Goal: Transaction & Acquisition: Register for event/course

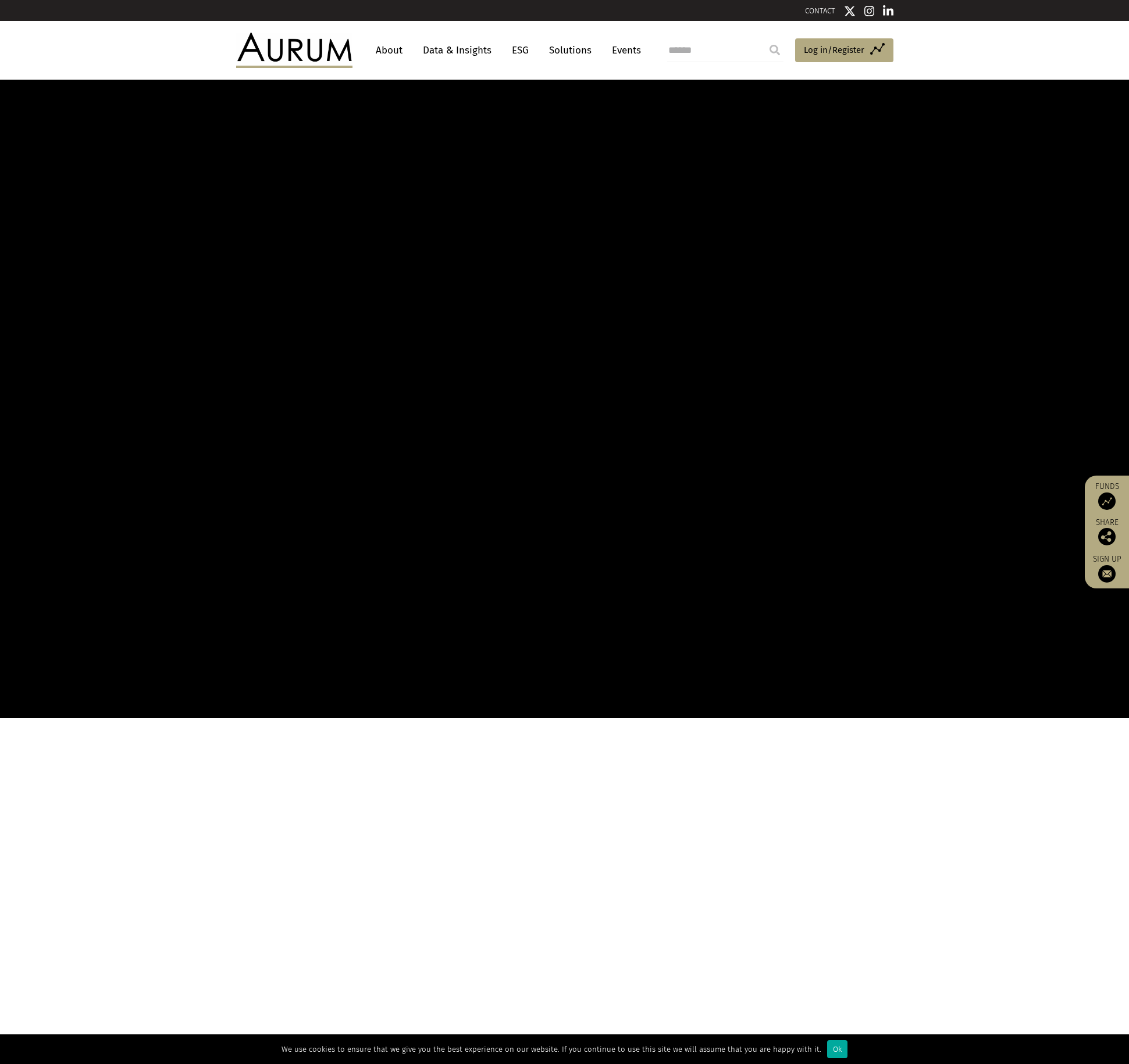
click at [455, 53] on link "Data & Insights" at bounding box center [457, 50] width 80 height 22
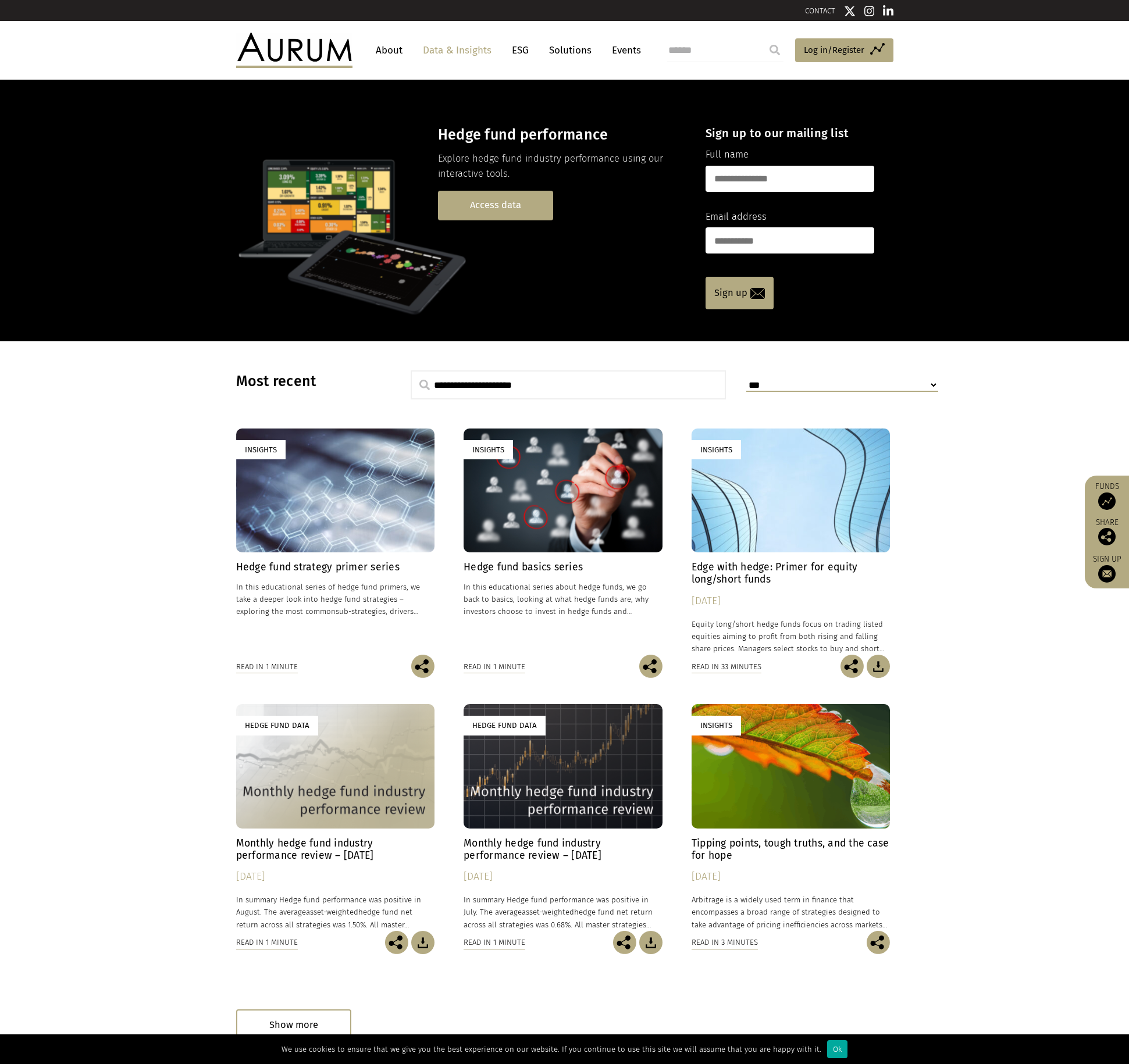
click at [463, 206] on link "Access data" at bounding box center [496, 205] width 115 height 30
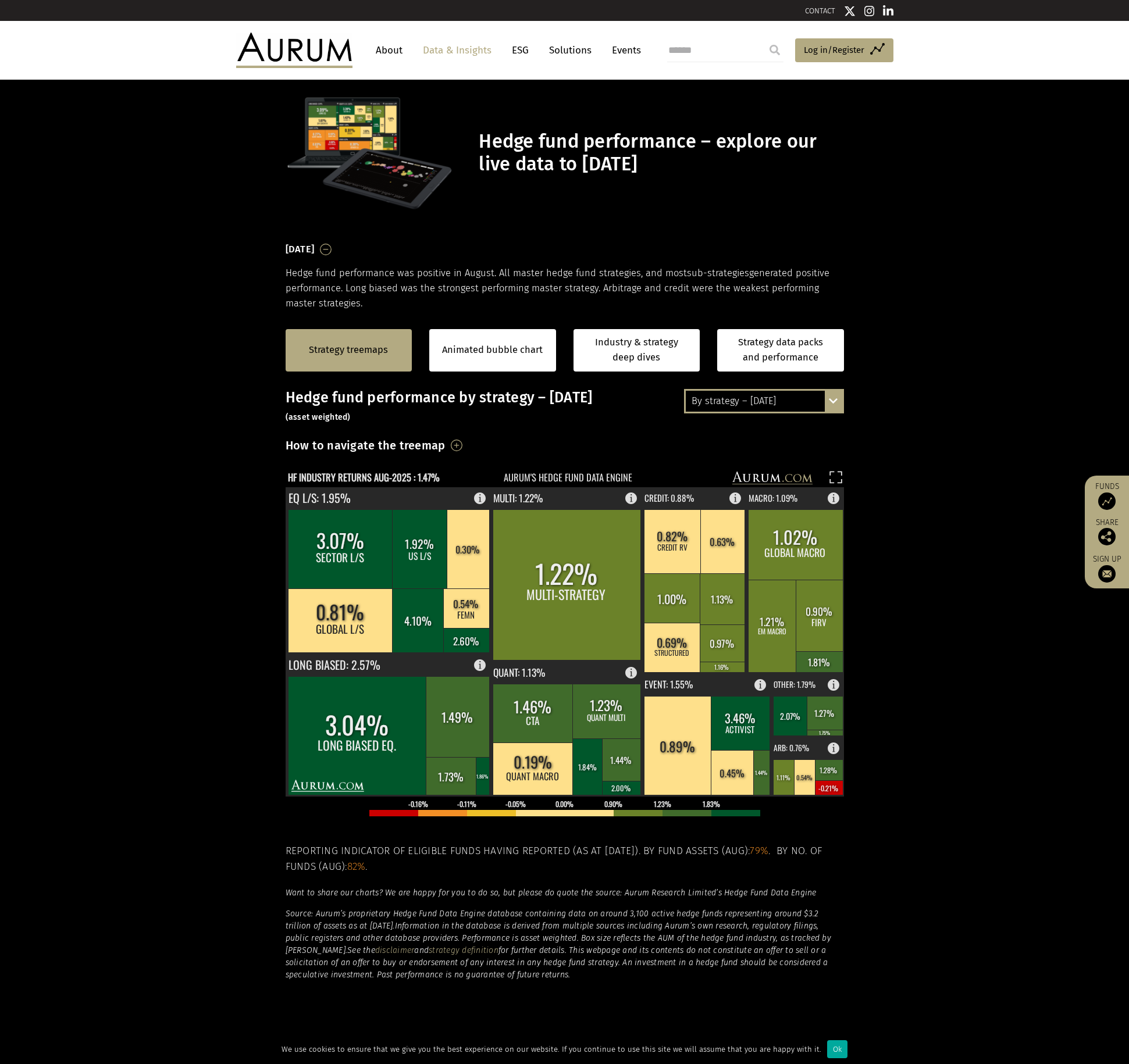
click at [747, 399] on div "By strategy – August 2025" at bounding box center [764, 401] width 157 height 21
click at [742, 441] on div "By strategy – year to date" at bounding box center [764, 443] width 157 height 21
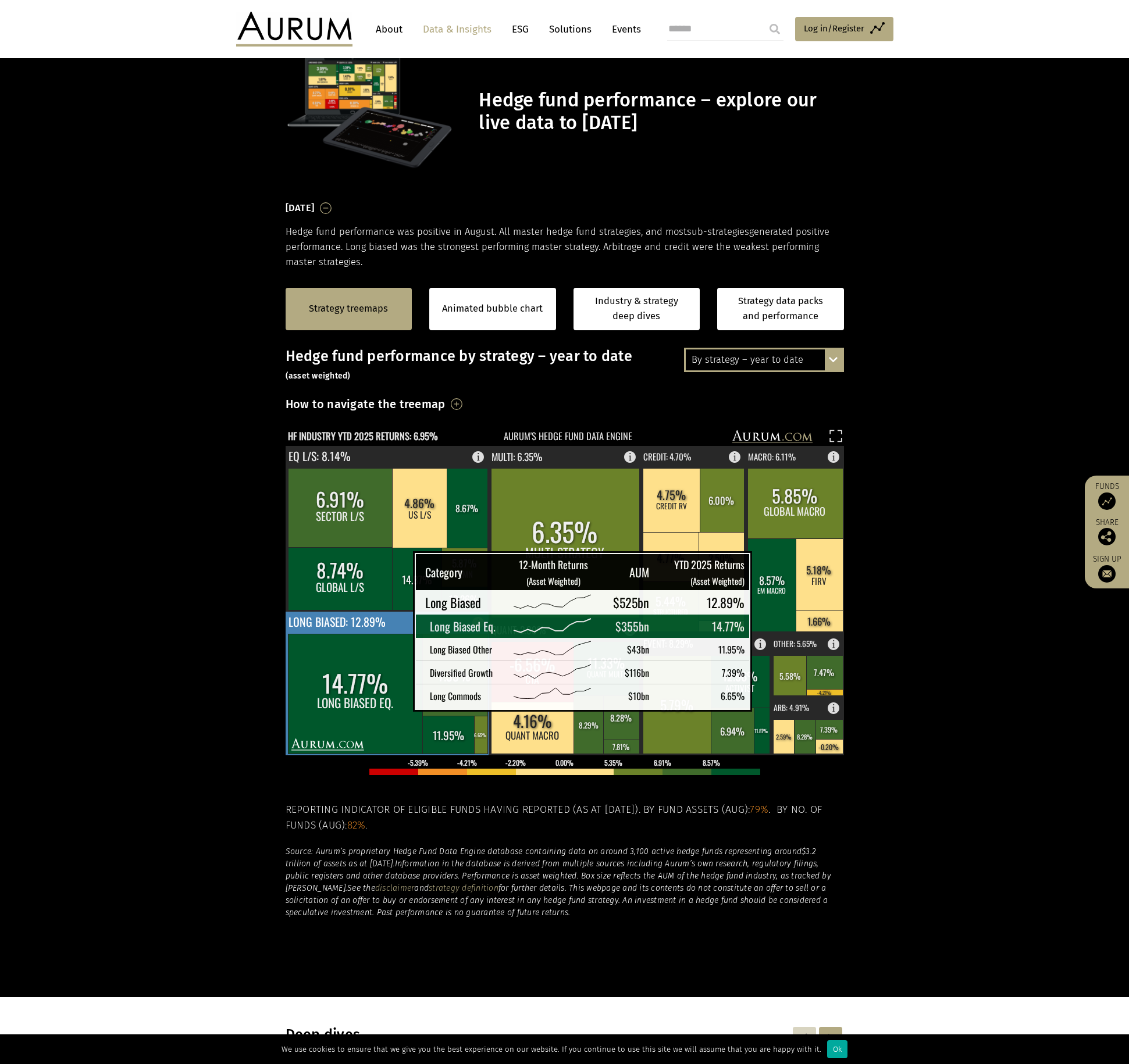
scroll to position [58, 0]
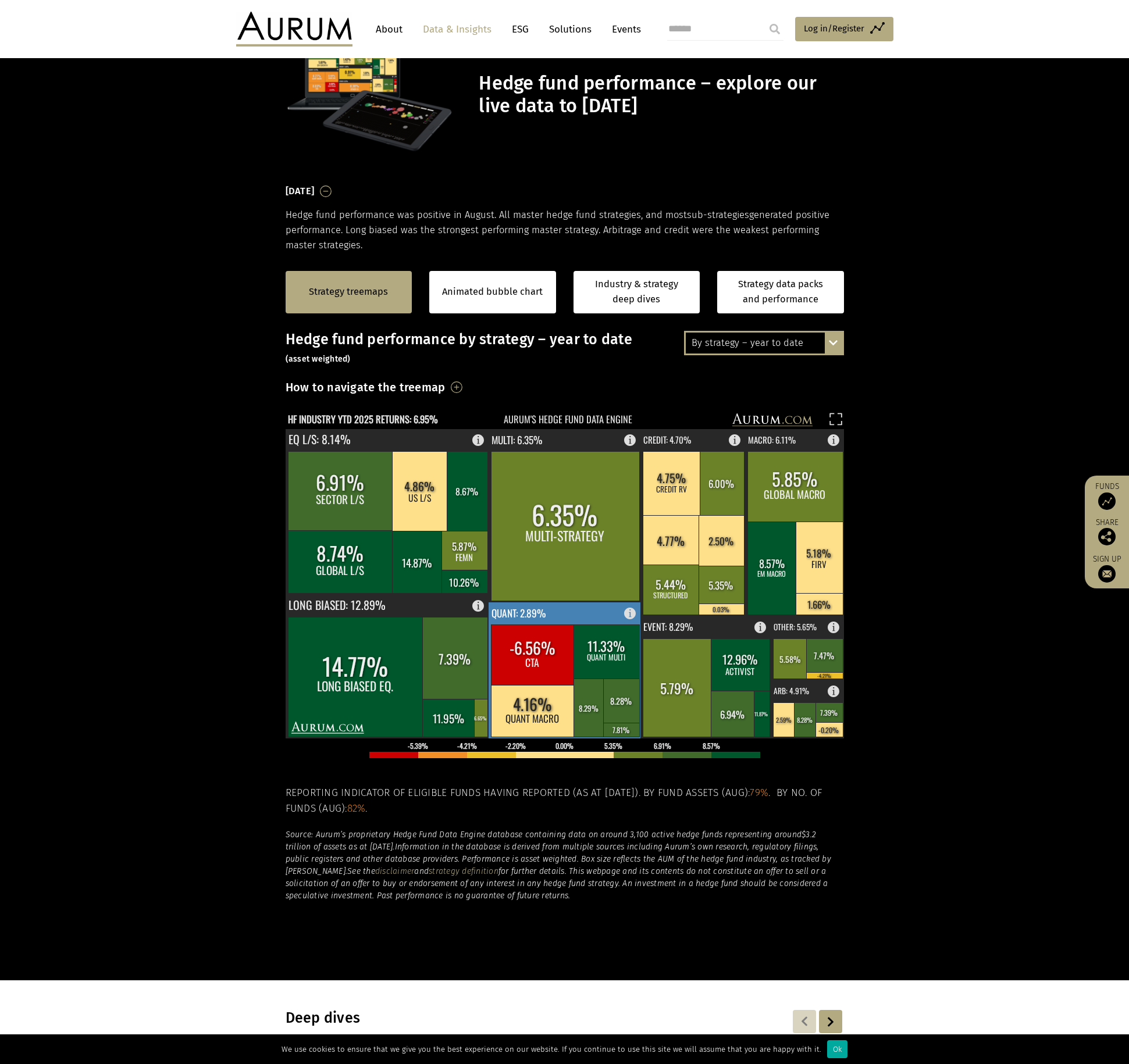
click at [612, 650] on rect at bounding box center [606, 652] width 66 height 54
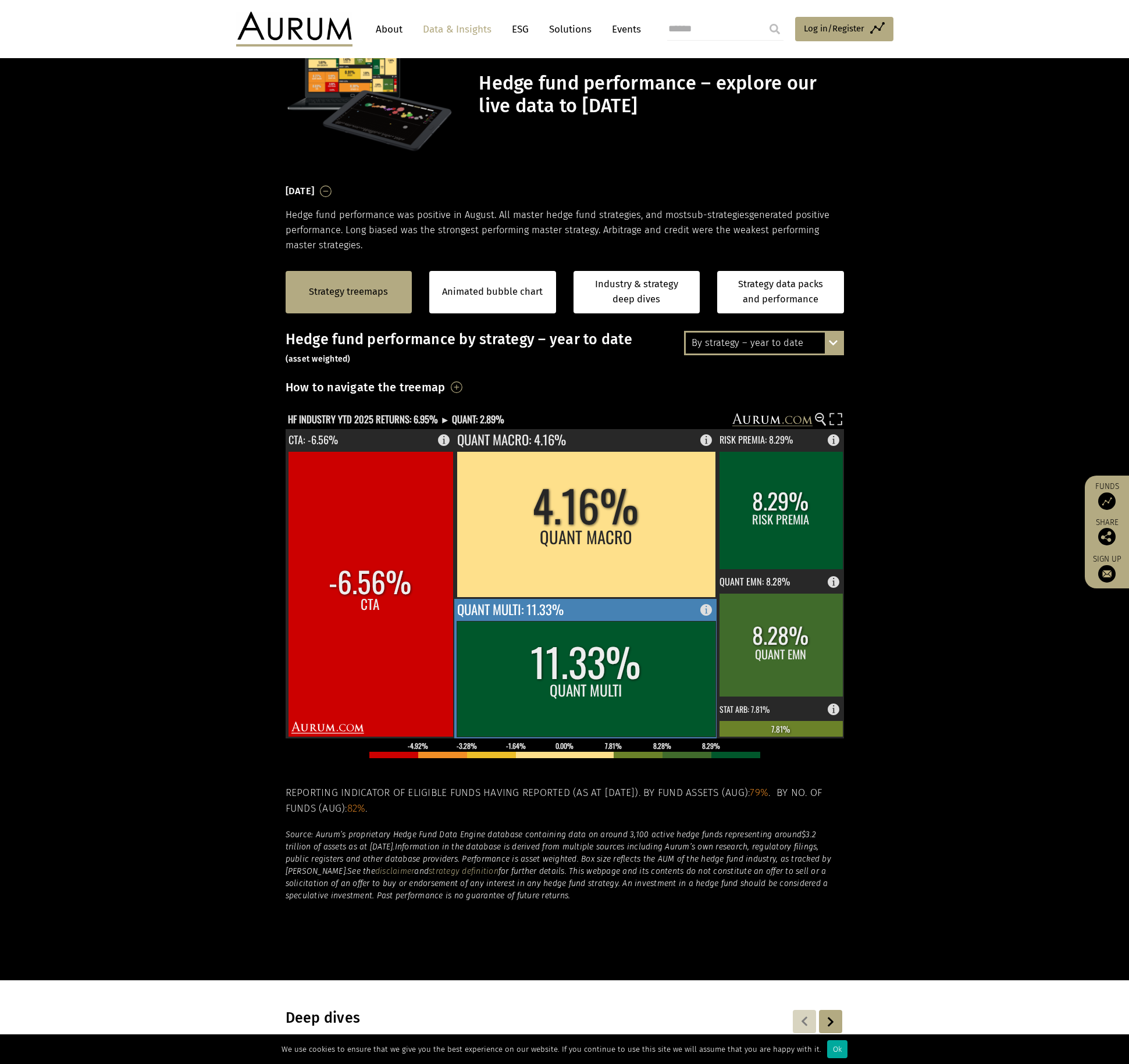
click at [665, 665] on rect at bounding box center [587, 679] width 259 height 116
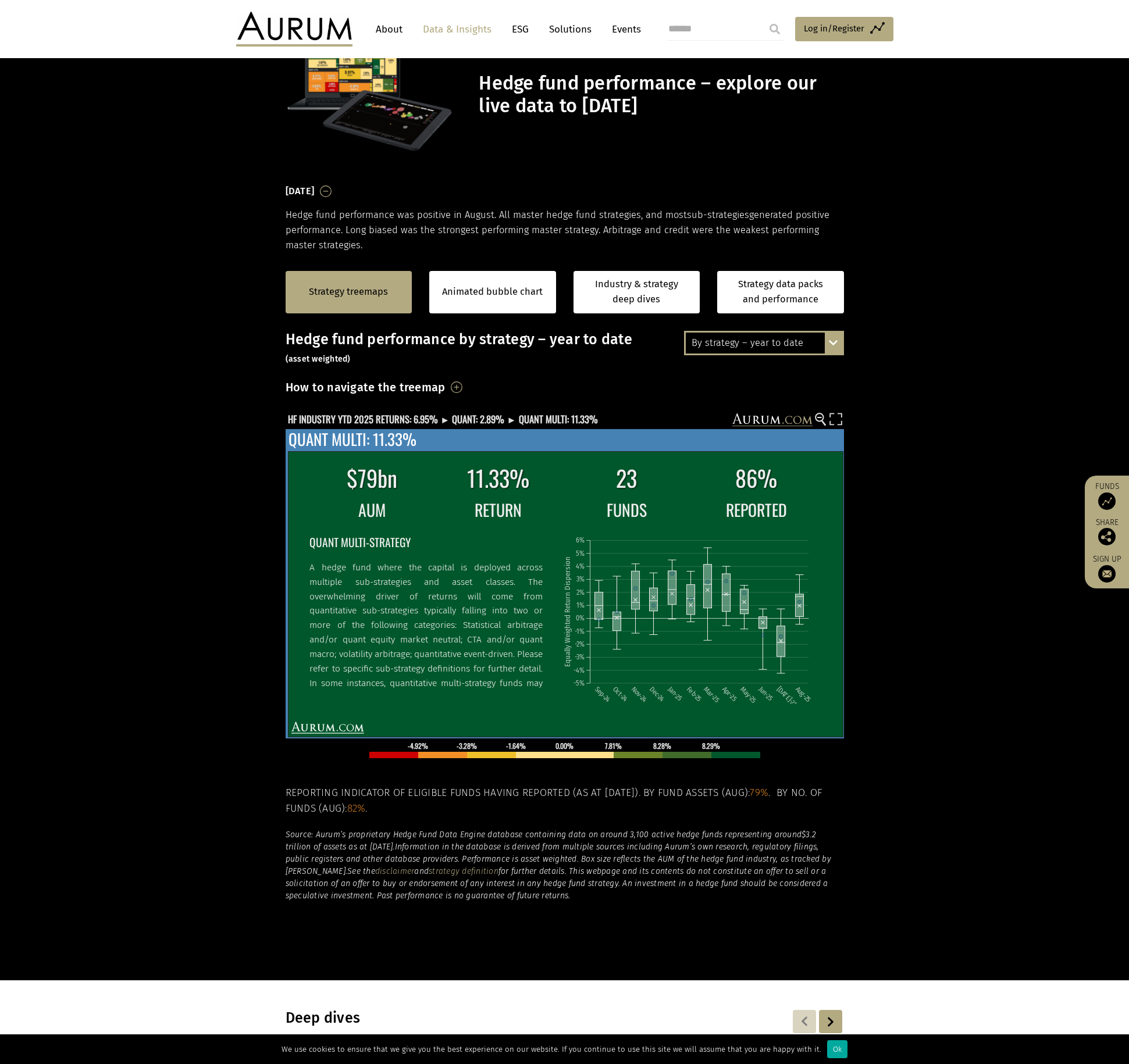
scroll to position [0, 0]
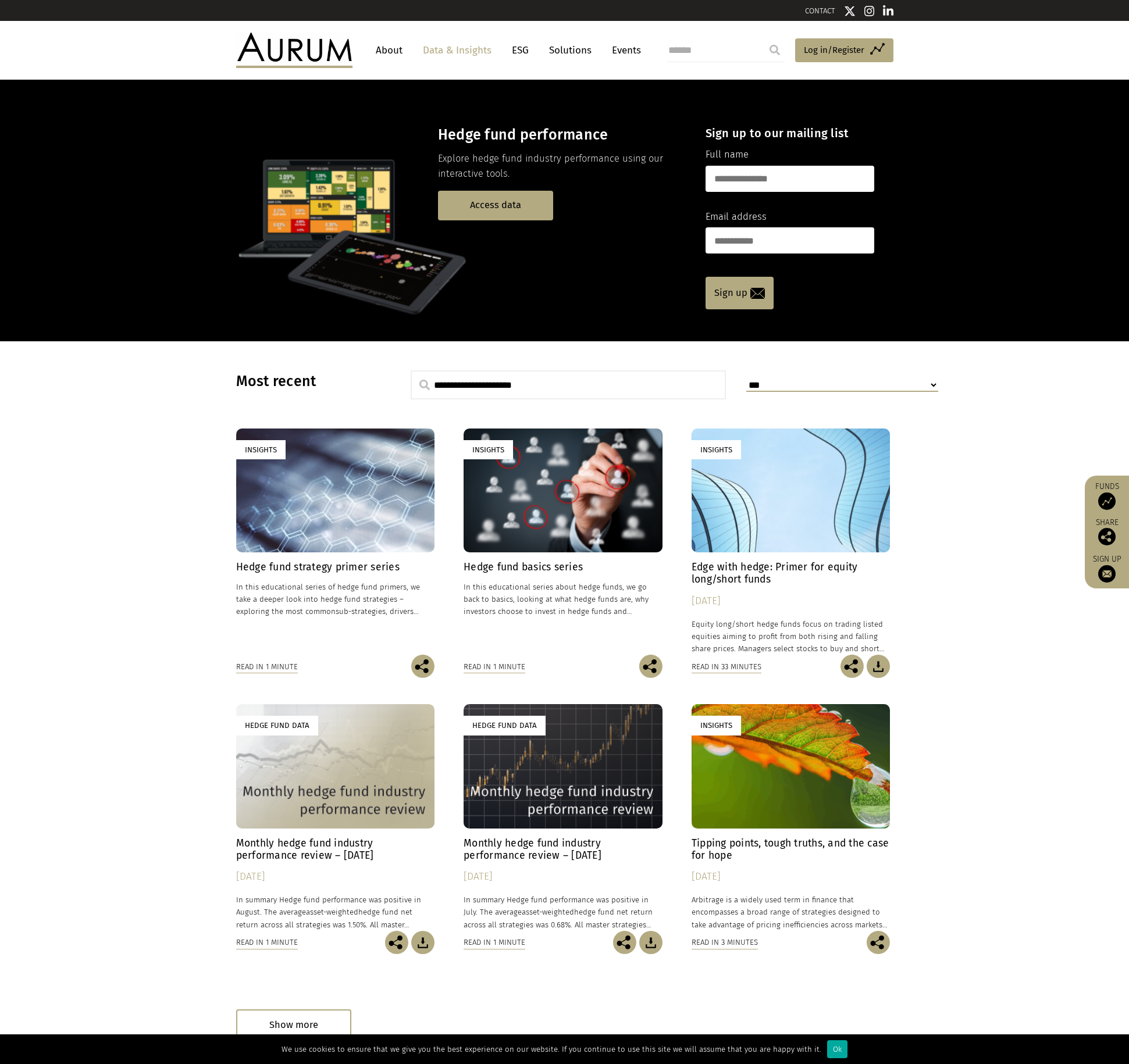
click at [380, 528] on div "Insights" at bounding box center [336, 491] width 199 height 124
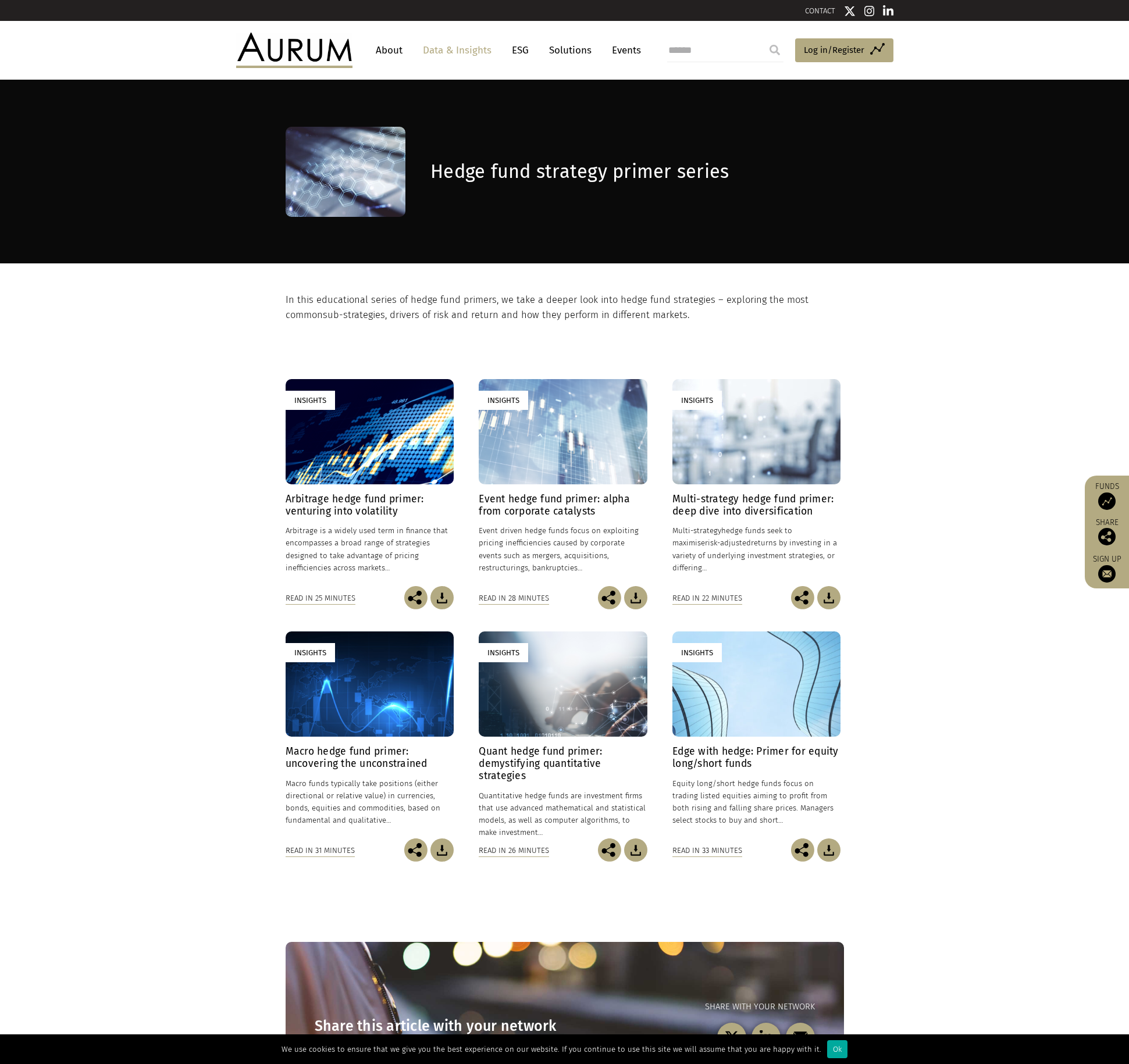
click at [677, 440] on div "Insights" at bounding box center [757, 432] width 168 height 105
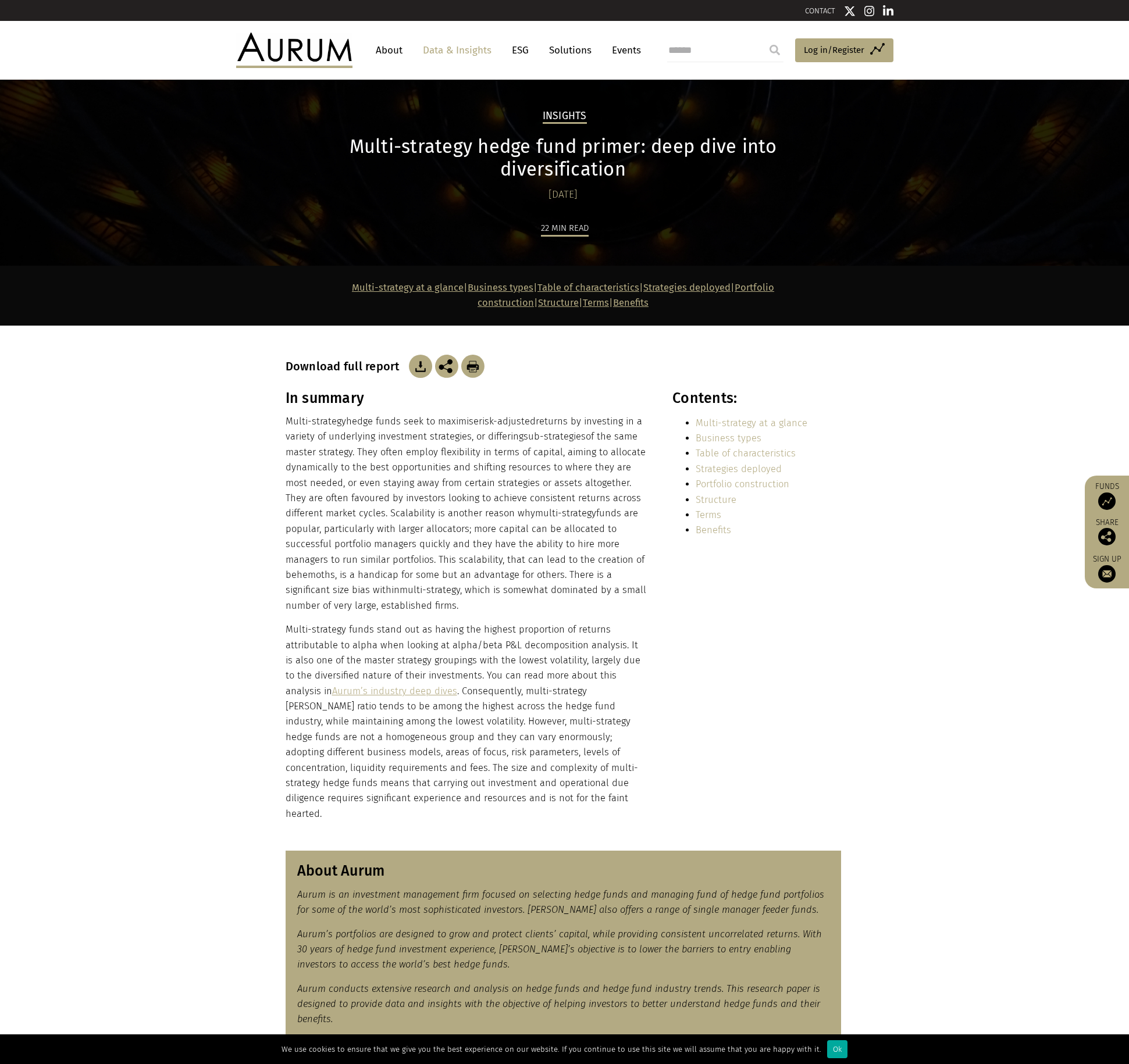
click at [554, 282] on link "Table of characteristics" at bounding box center [588, 288] width 102 height 11
click at [393, 48] on link "About" at bounding box center [389, 50] width 39 height 22
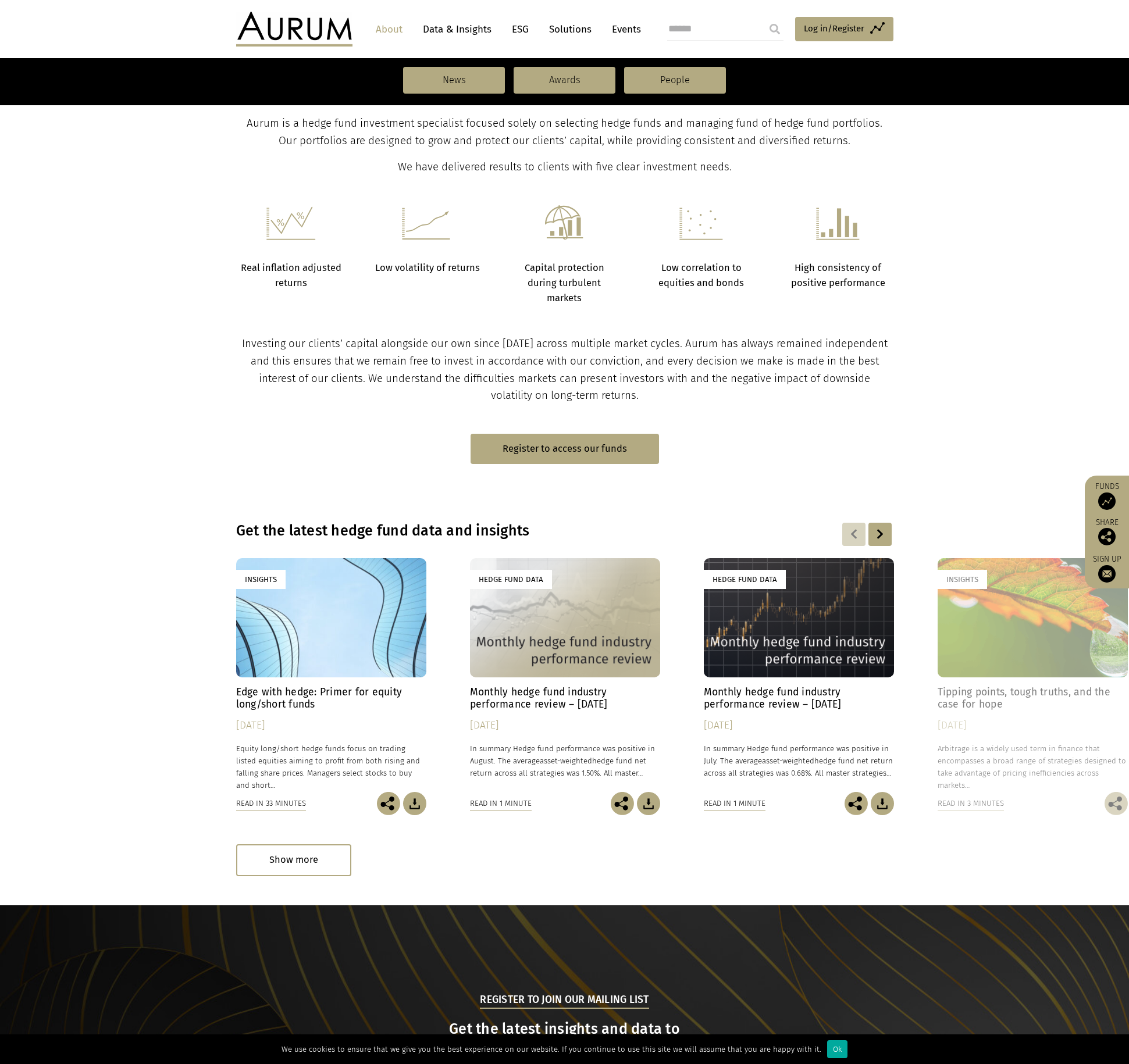
scroll to position [407, 0]
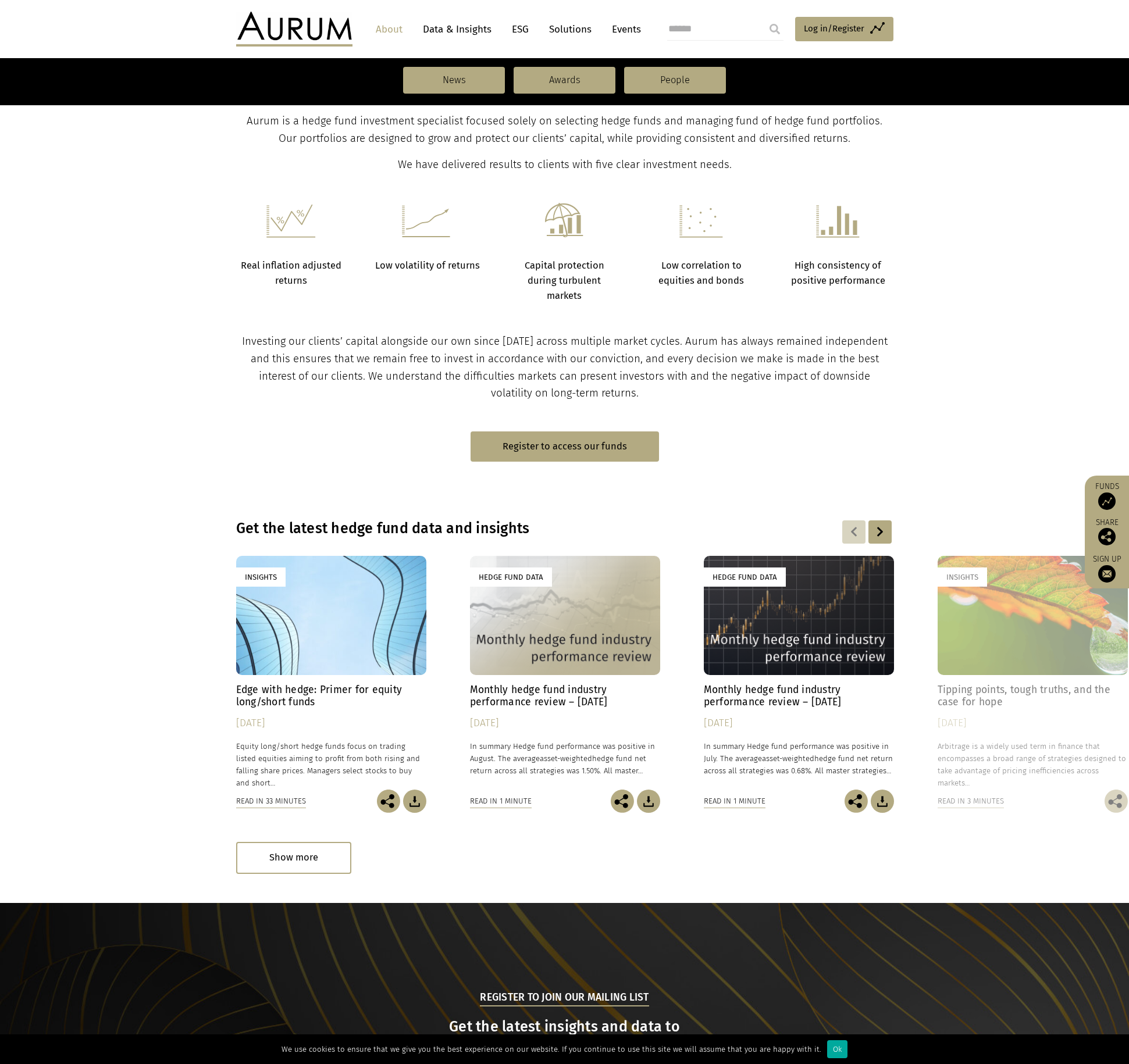
click at [820, 656] on div "Hedge Fund Data" at bounding box center [798, 615] width 190 height 119
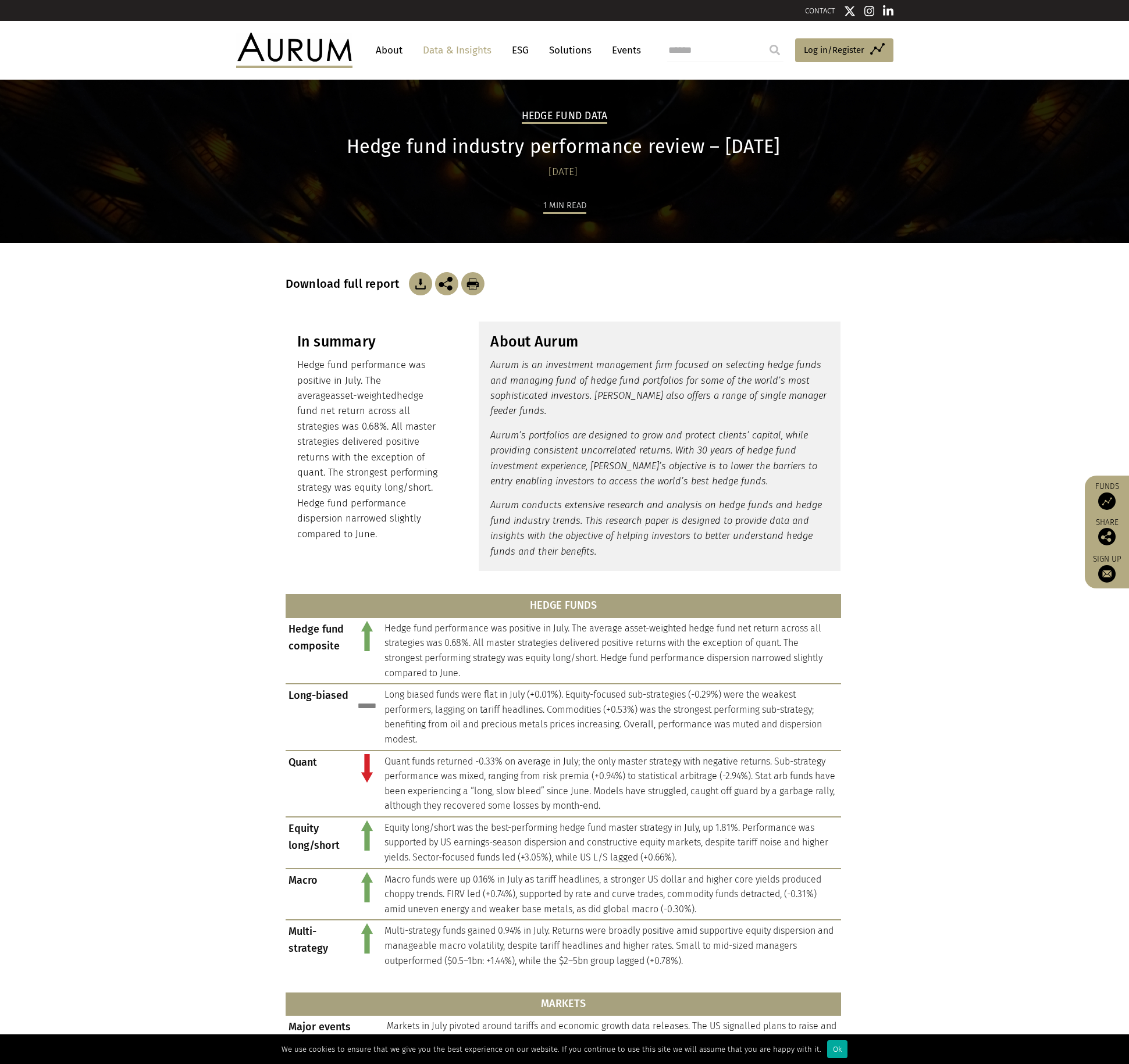
click at [558, 53] on link "Solutions" at bounding box center [570, 50] width 54 height 22
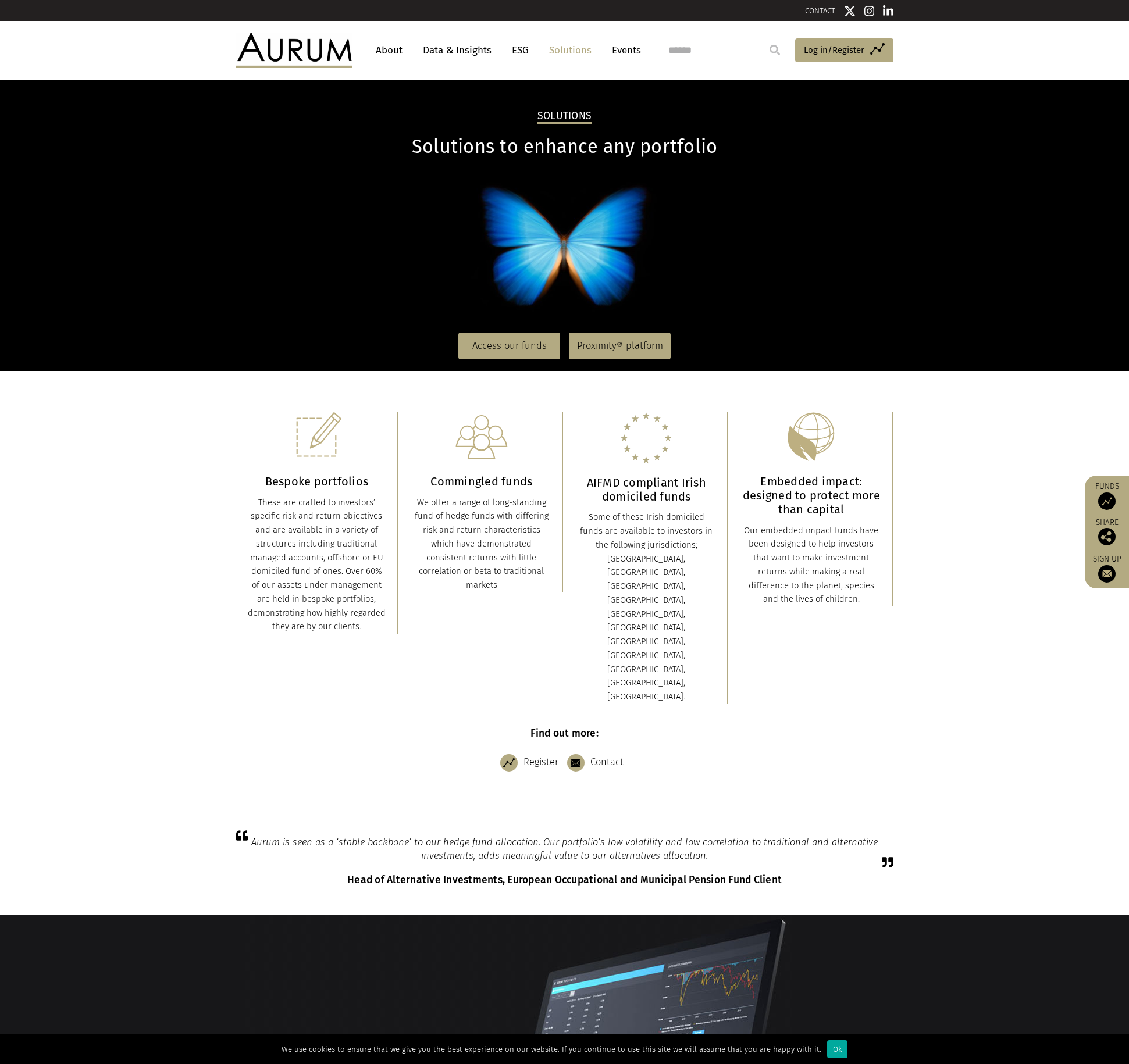
click at [401, 51] on link "About" at bounding box center [389, 50] width 39 height 22
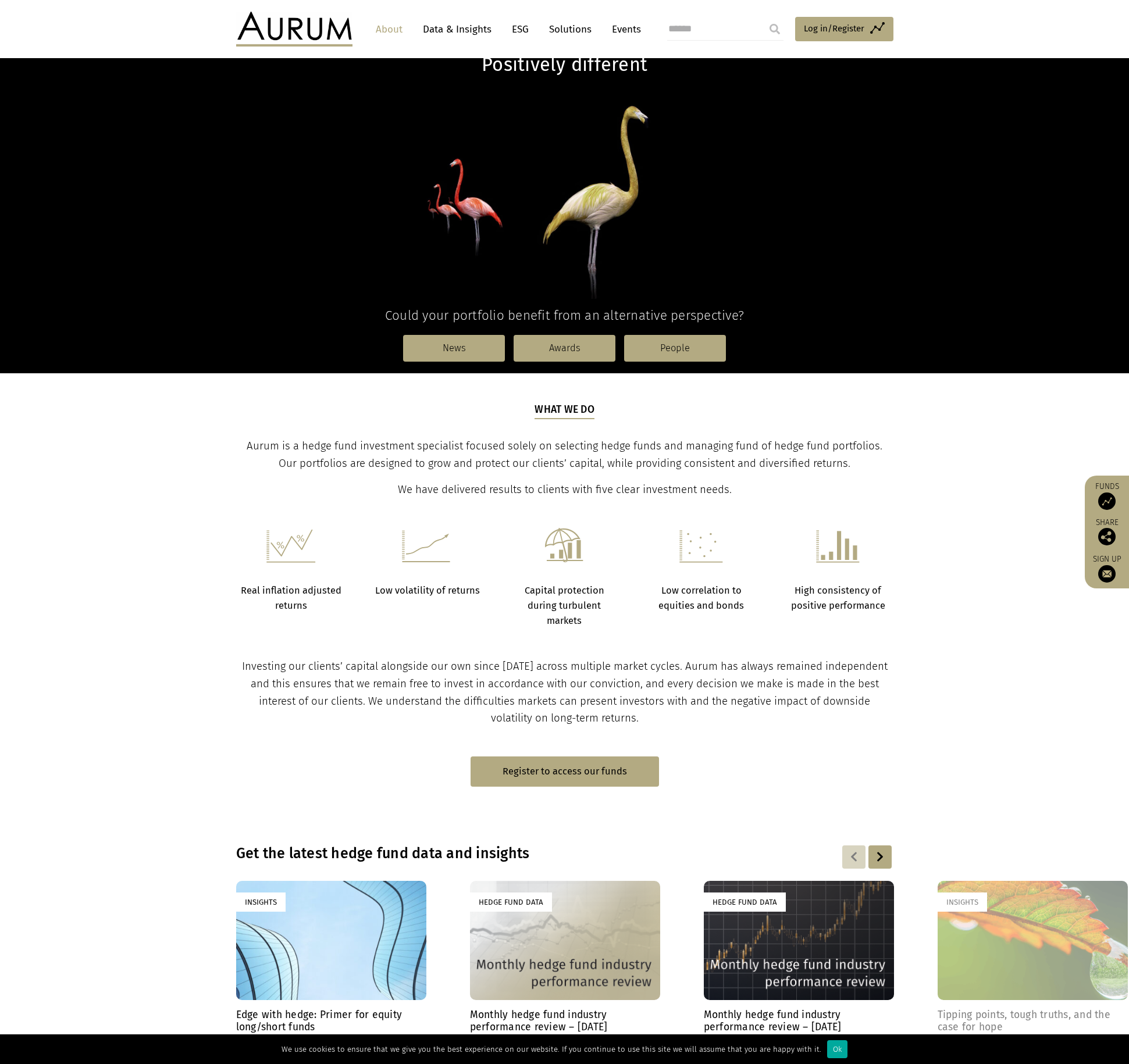
scroll to position [174, 0]
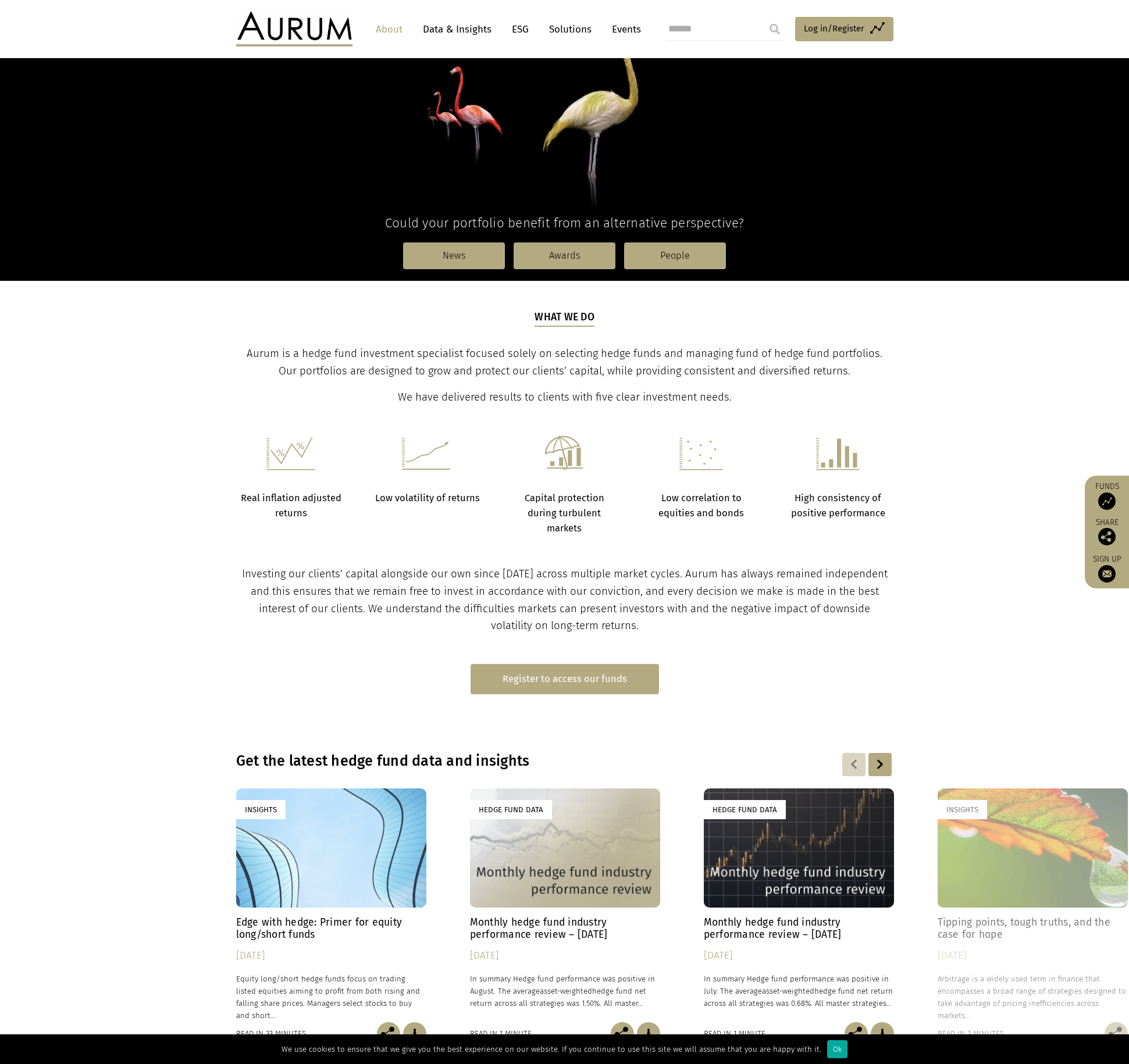
click at [597, 669] on link "Register to access our funds" at bounding box center [565, 679] width 189 height 30
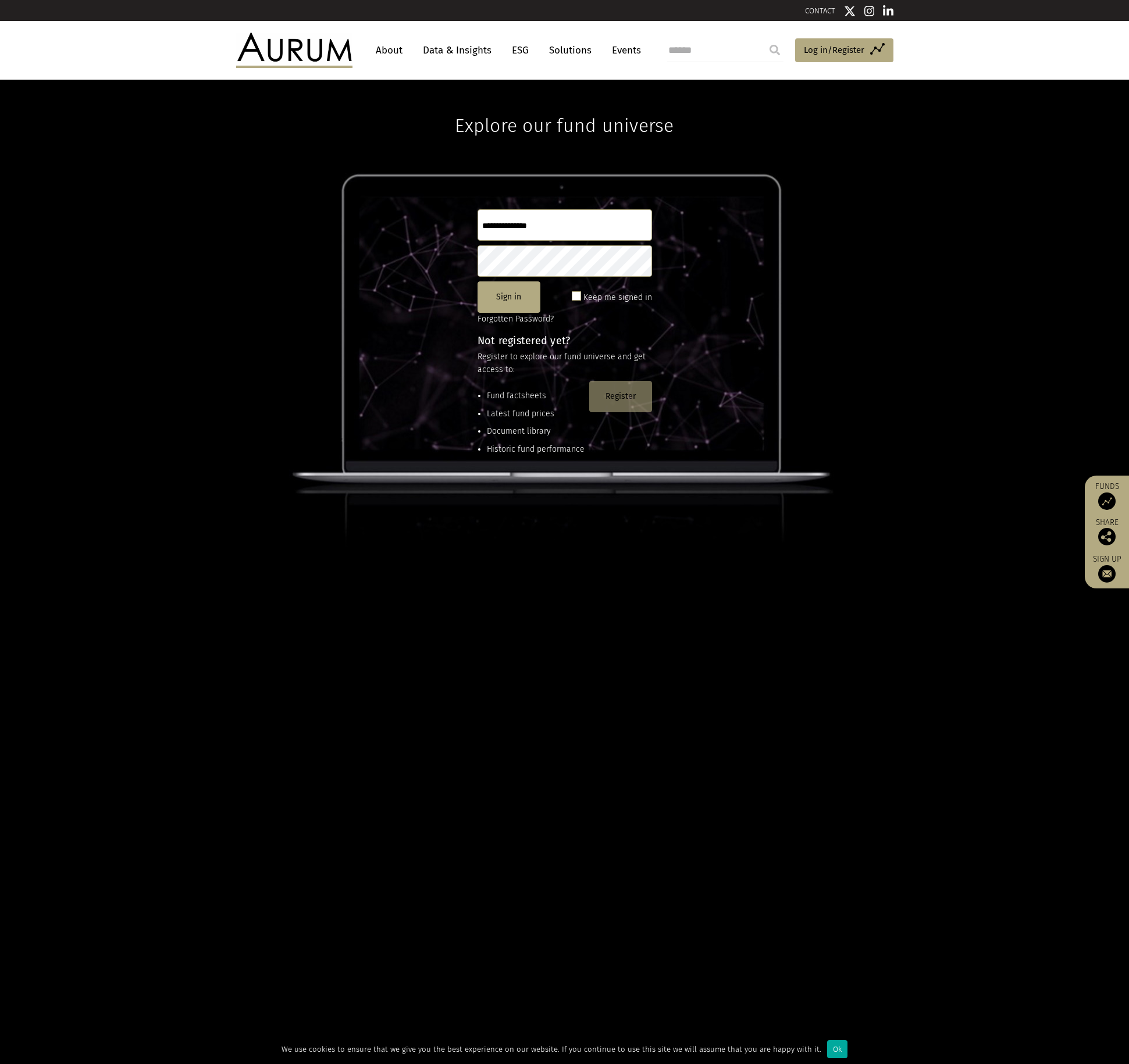
click at [641, 388] on button "Register" at bounding box center [621, 397] width 63 height 31
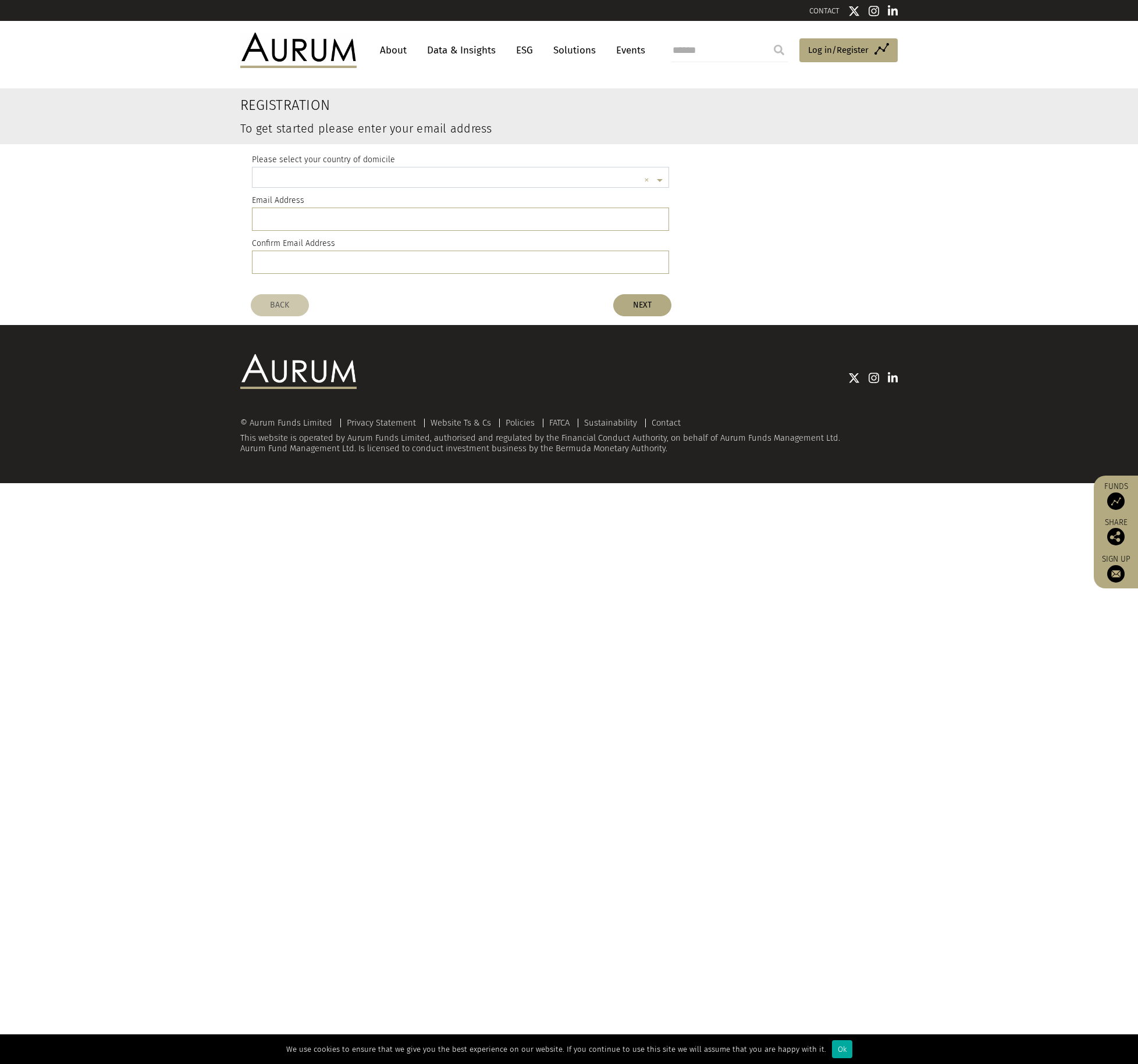
scroll to position [3, 0]
click at [386, 177] on input "text" at bounding box center [449, 179] width 381 height 23
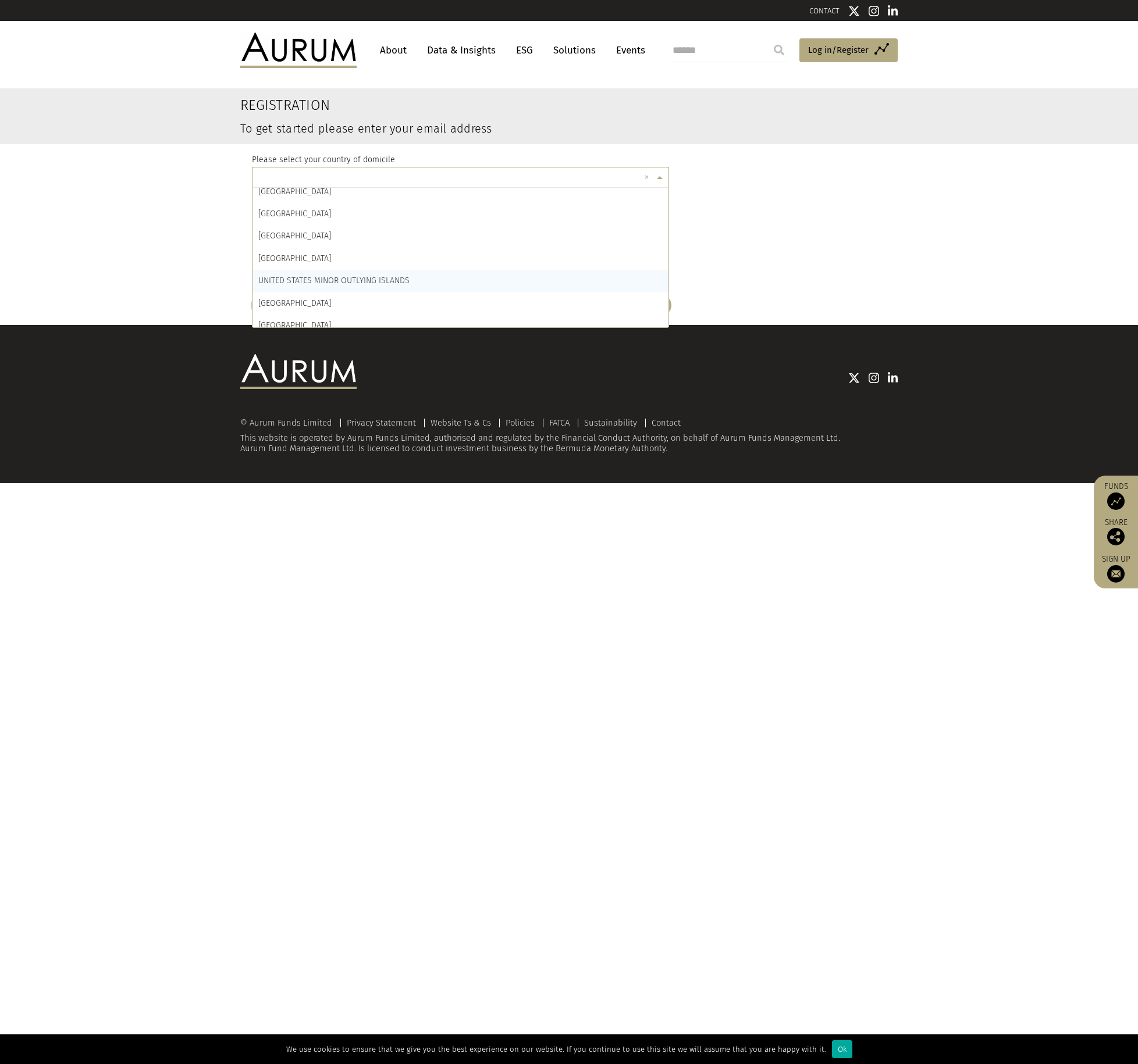
click at [387, 281] on span "UNITED STATES MINOR OUTLYING ISLANDS" at bounding box center [334, 281] width 151 height 10
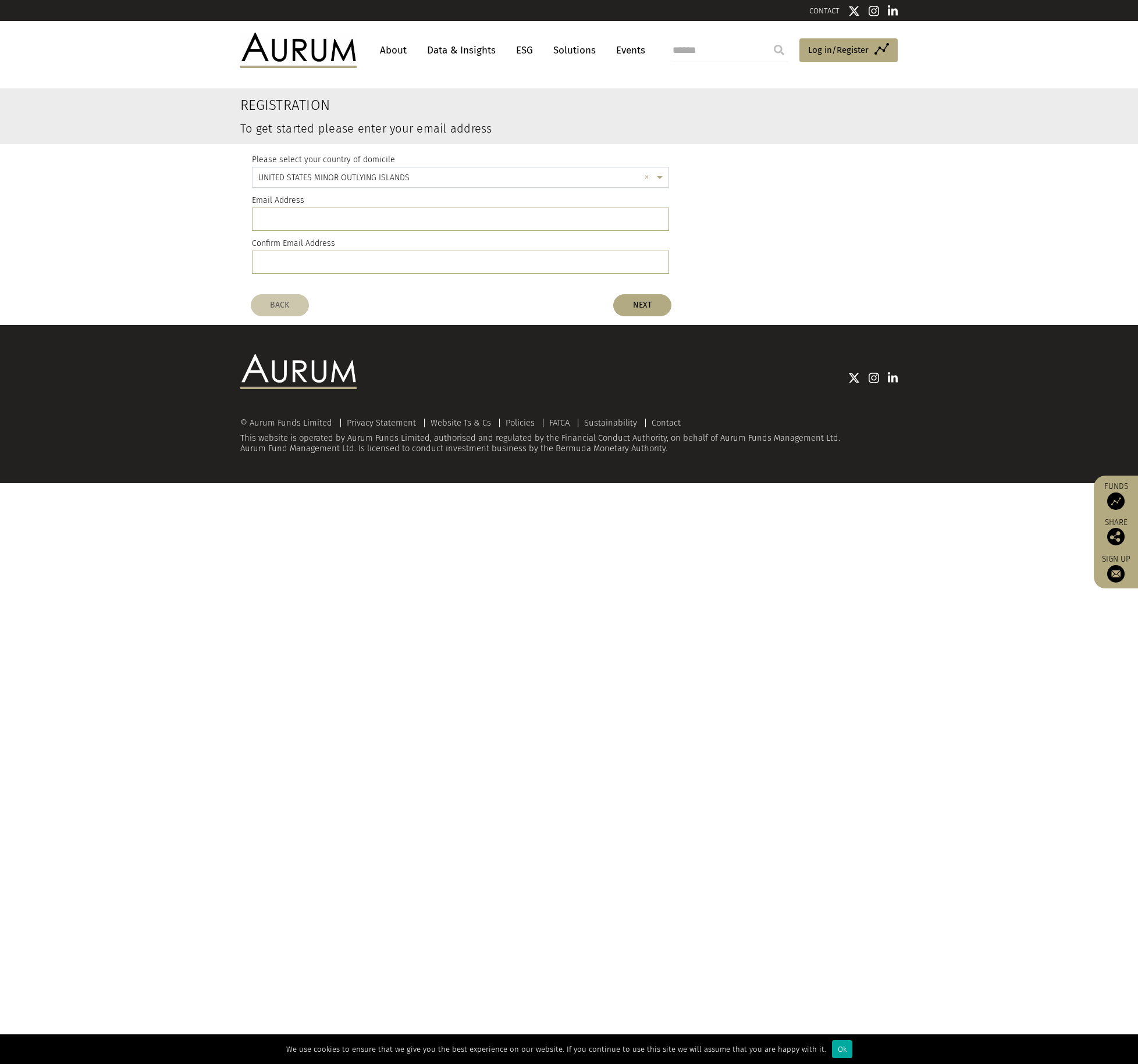
click at [394, 174] on input "text" at bounding box center [449, 179] width 381 height 23
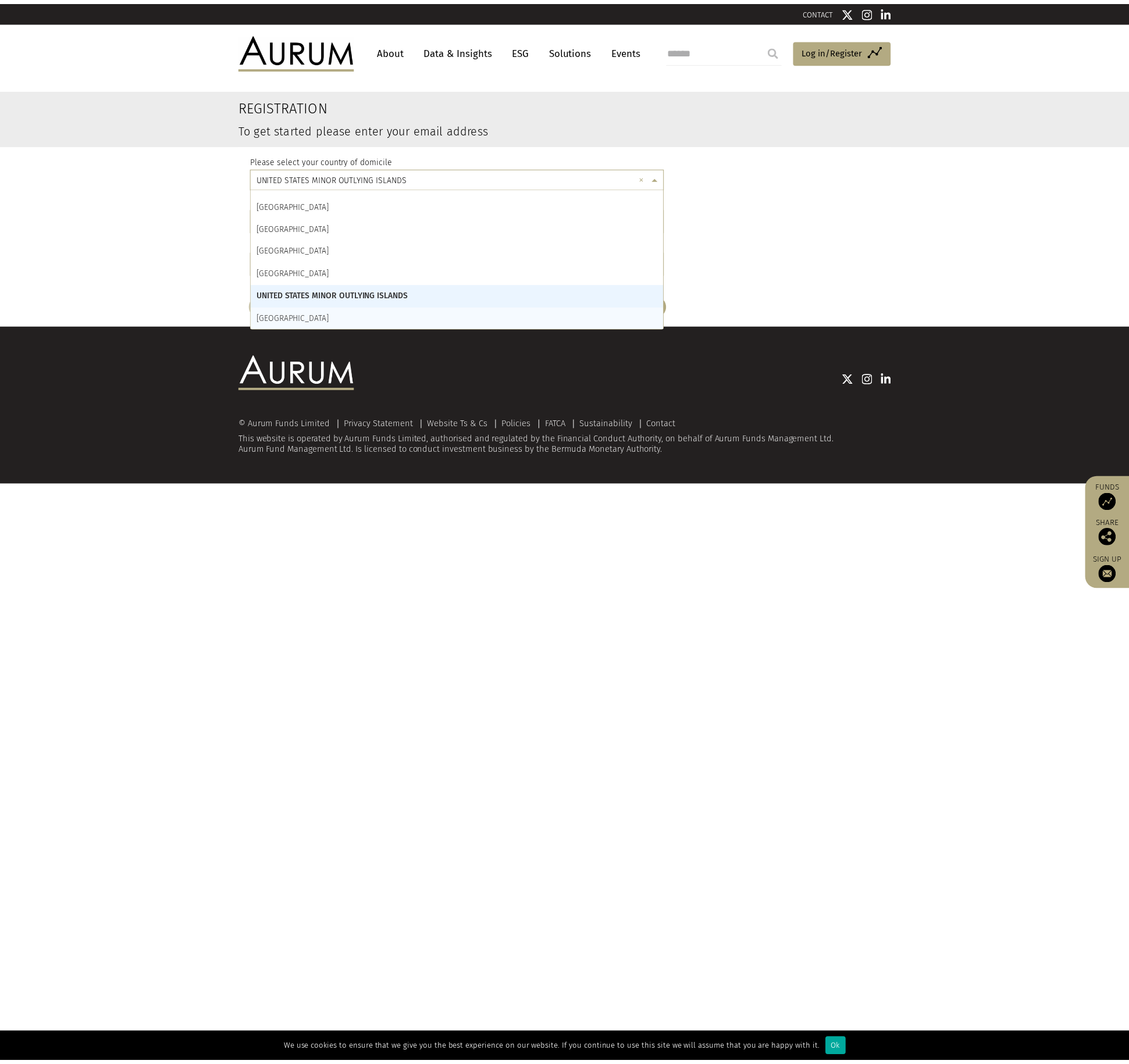
scroll to position [5265, 0]
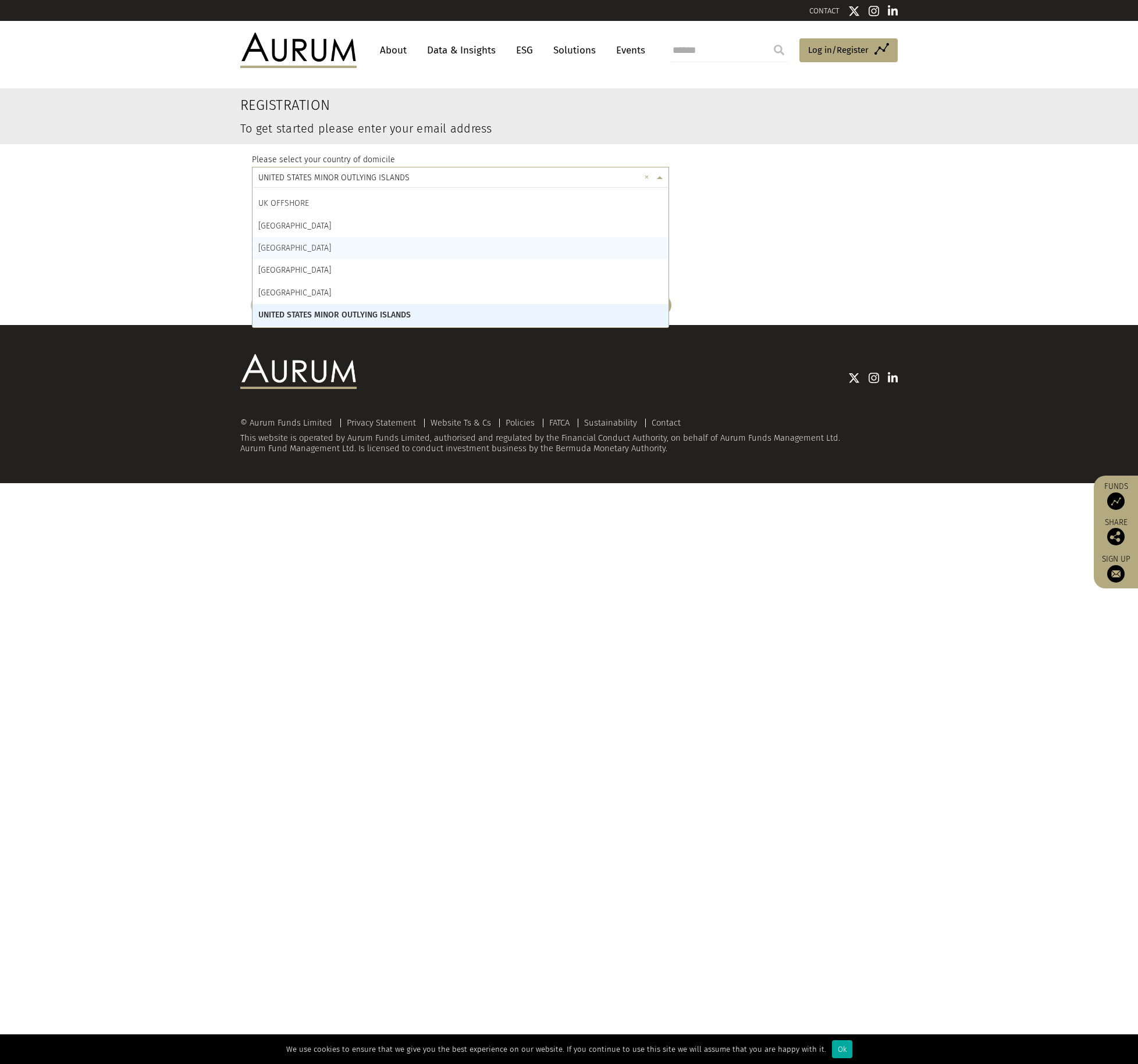
click at [381, 253] on div "UNITED ARAB EMIRATES" at bounding box center [461, 248] width 416 height 22
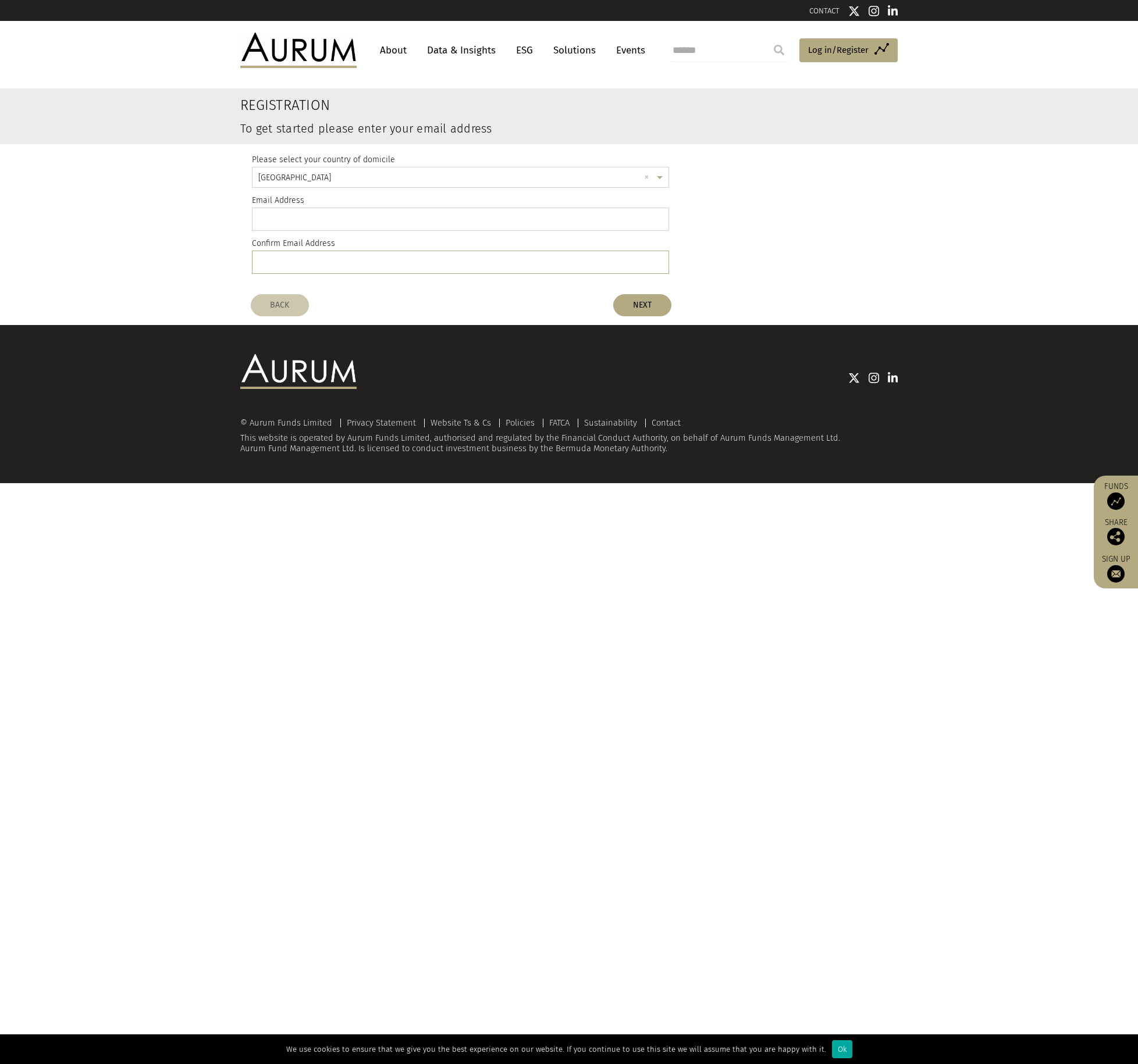
click at [350, 223] on input "email" at bounding box center [461, 219] width 417 height 23
type input "**********"
click at [643, 308] on button "NEXT" at bounding box center [642, 305] width 58 height 22
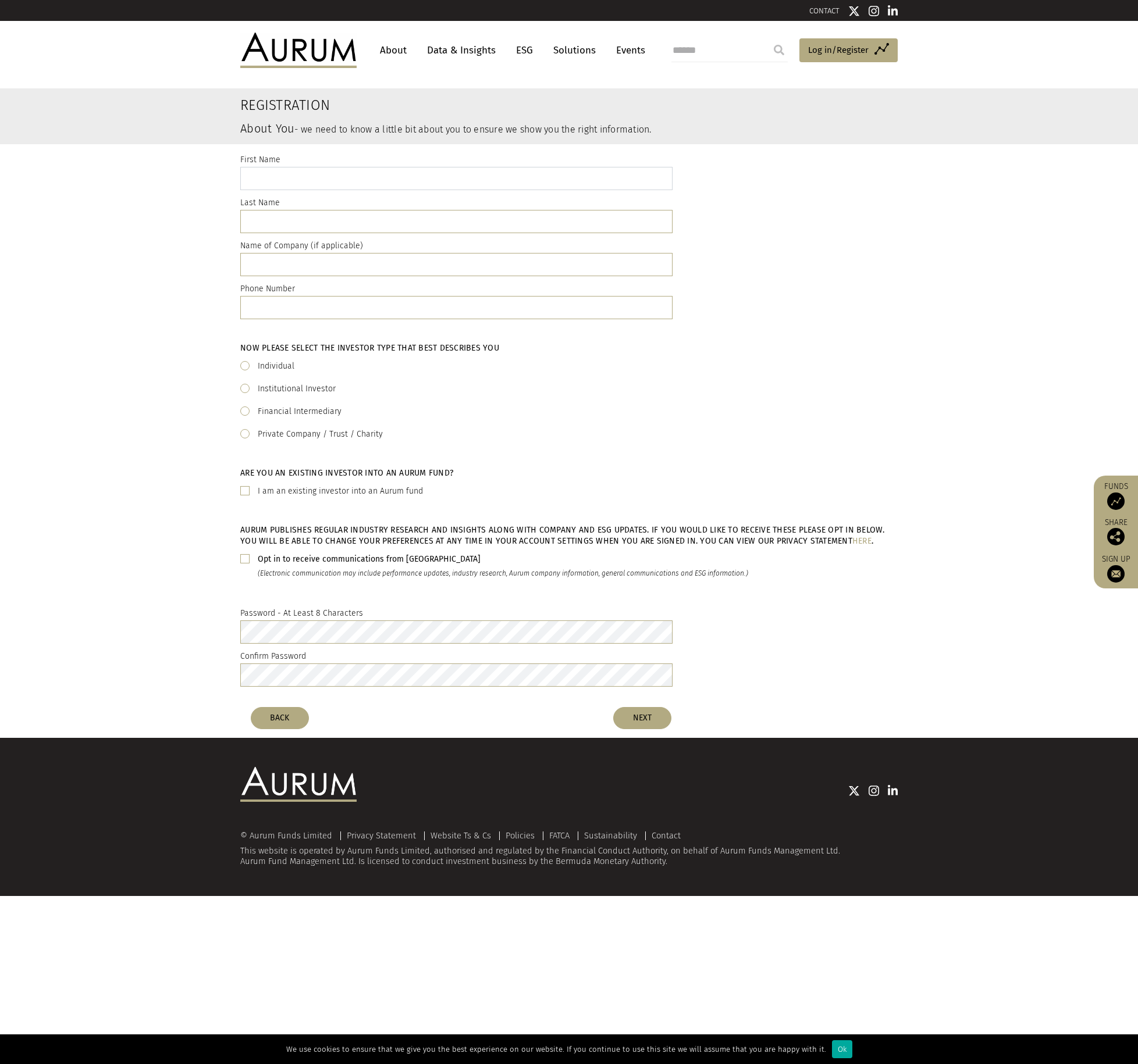
click at [354, 176] on input "text" at bounding box center [456, 179] width 432 height 23
type input "*****"
type input "*******"
type input "**********"
click at [332, 269] on input "text" at bounding box center [456, 264] width 432 height 23
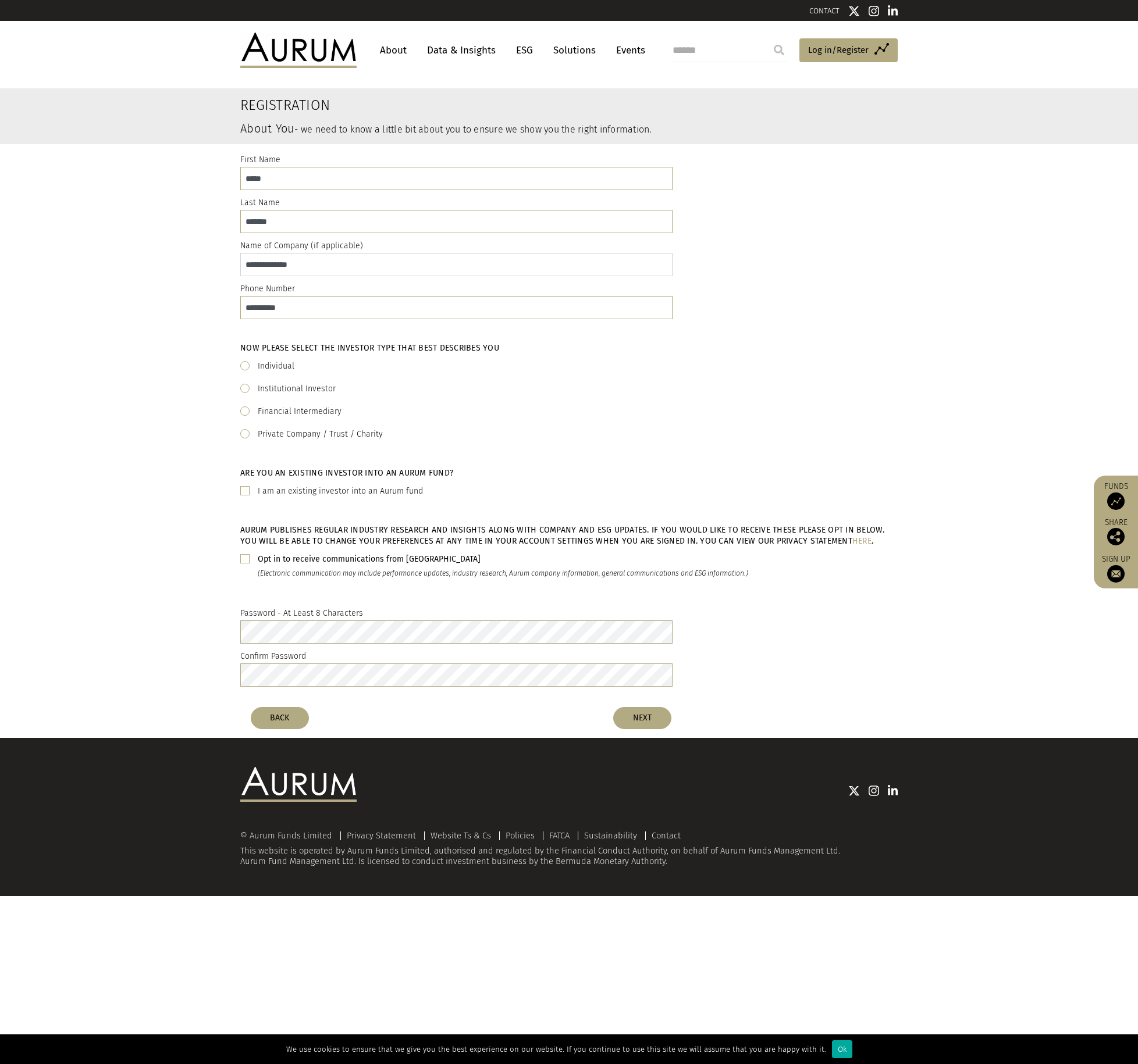
type input "**********"
click at [269, 387] on label "Institutional Investor" at bounding box center [296, 389] width 78 height 14
click at [246, 491] on span at bounding box center [245, 491] width 9 height 9
click at [246, 492] on span at bounding box center [245, 491] width 9 height 9
click at [246, 559] on span at bounding box center [245, 559] width 9 height 9
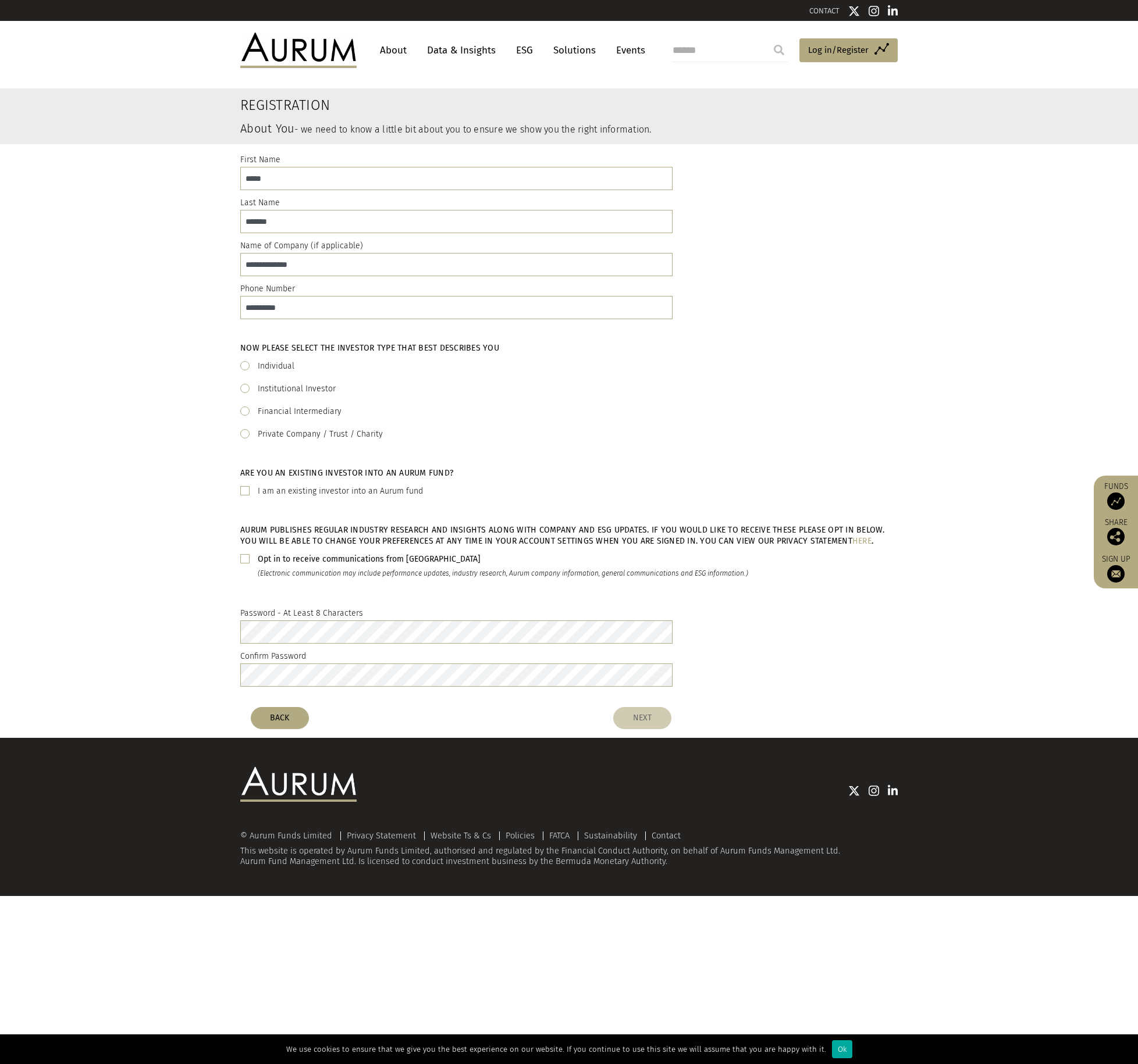
click at [628, 719] on button "NEXT" at bounding box center [642, 718] width 58 height 22
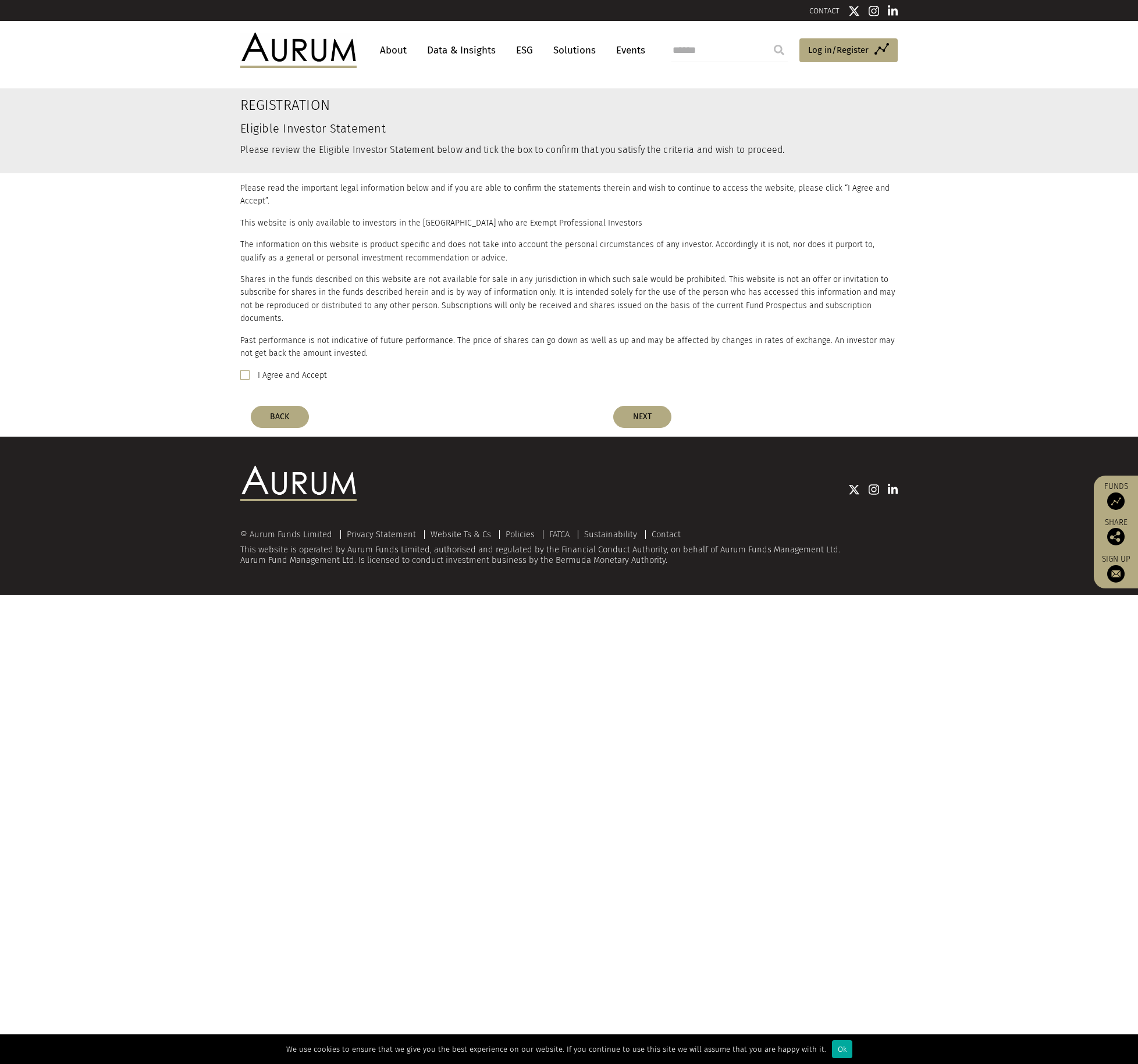
click at [313, 369] on label "I Agree and Accept" at bounding box center [291, 376] width 69 height 14
click at [660, 407] on button "NEXT" at bounding box center [642, 416] width 58 height 22
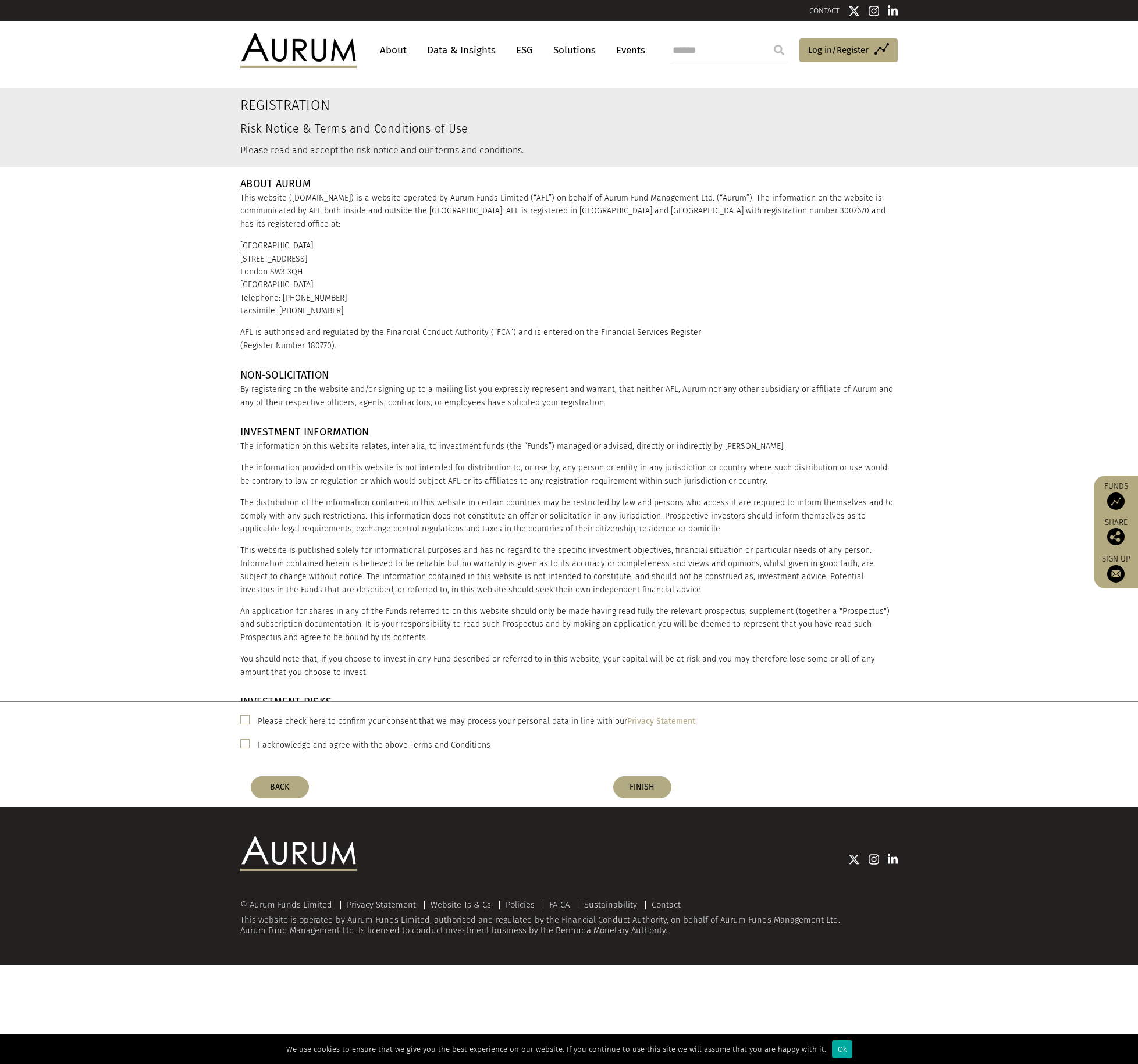
click at [327, 722] on label "Please check here to confirm your consent that we may process your personal dat…" at bounding box center [476, 722] width 437 height 14
click at [327, 742] on label "I acknowledge and agree with the above Terms and Conditions" at bounding box center [373, 746] width 233 height 14
click at [631, 792] on button "FINISH" at bounding box center [642, 787] width 58 height 22
click at [635, 791] on button "FINISH" at bounding box center [642, 787] width 58 height 22
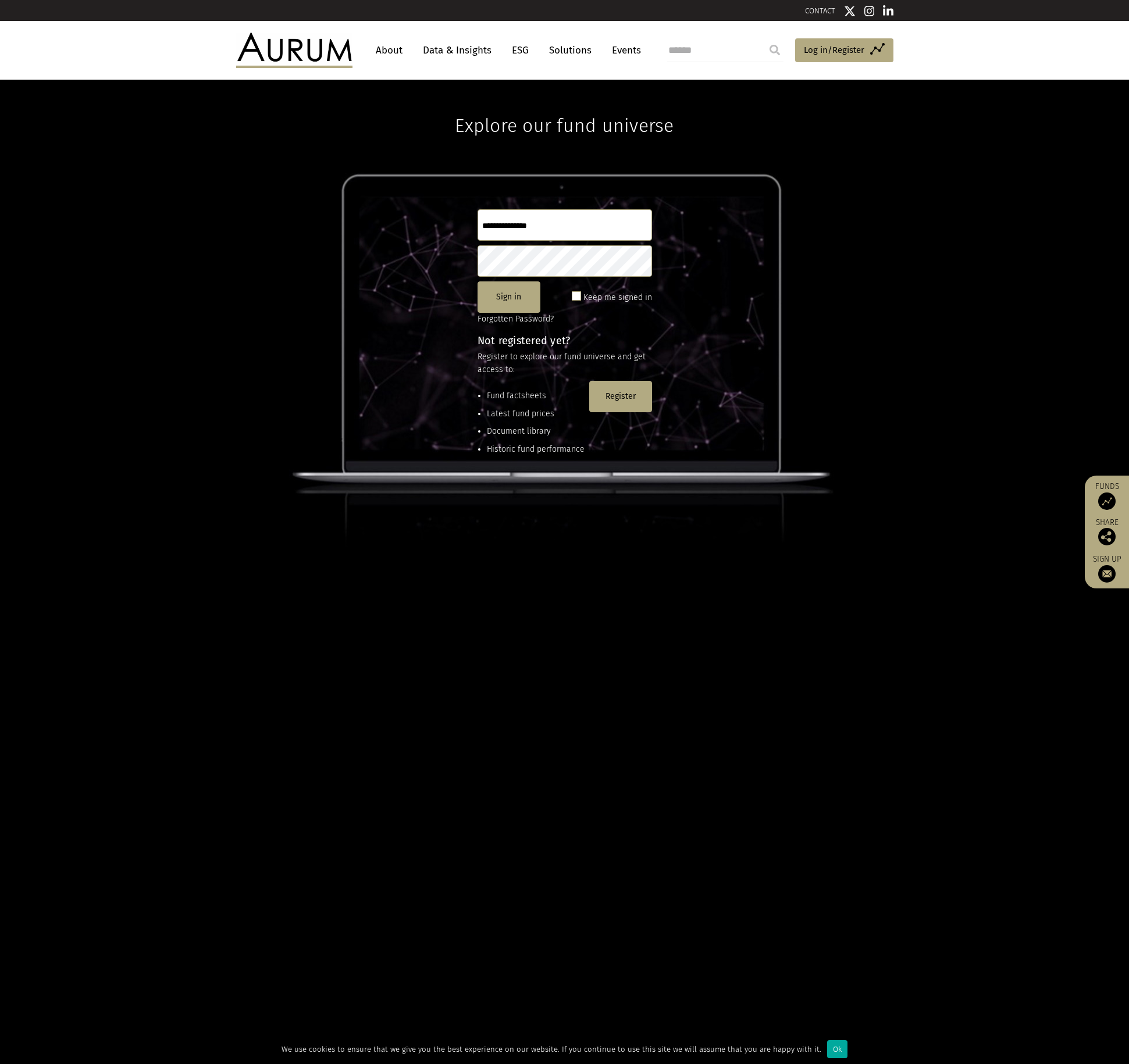
type input "**********"
drag, startPoint x: 532, startPoint y: 226, endPoint x: 441, endPoint y: 225, distance: 91.0
click at [441, 225] on div "**********" at bounding box center [564, 572] width 1129 height 985
type input "**********"
click at [584, 299] on div "Keep me signed in" at bounding box center [612, 297] width 80 height 15
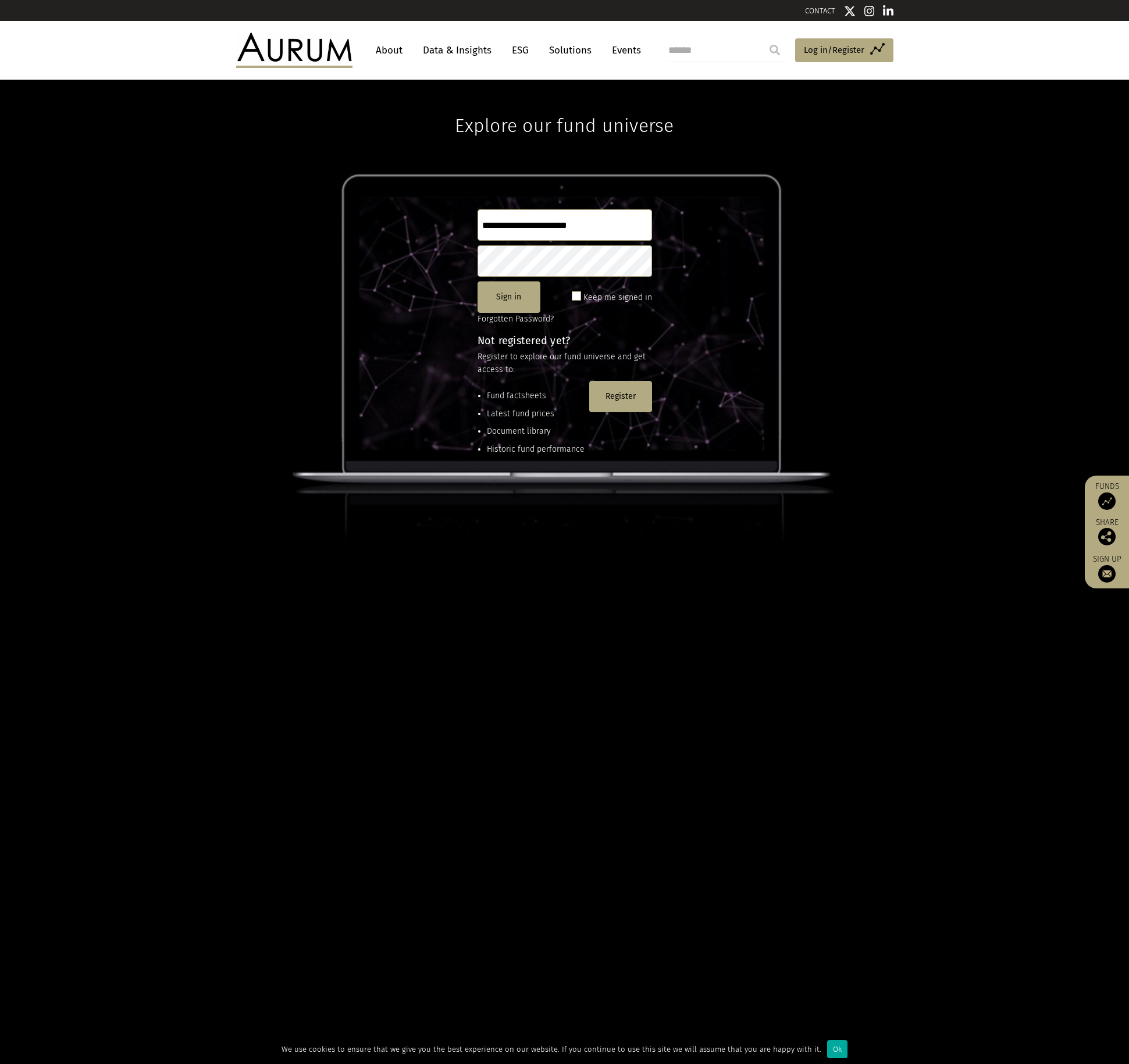
click at [577, 297] on span at bounding box center [577, 296] width 9 height 9
click at [516, 297] on button "Sign in" at bounding box center [509, 297] width 63 height 31
